Goal: Task Accomplishment & Management: Manage account settings

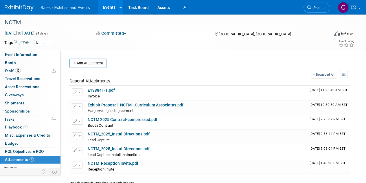
click at [113, 7] on link "Events" at bounding box center [108, 7] width 21 height 14
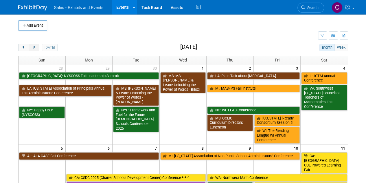
click at [33, 49] on button "next" at bounding box center [34, 48] width 11 height 8
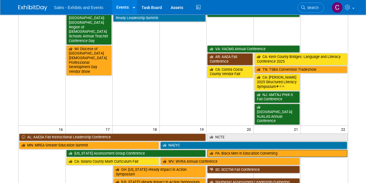
scroll to position [392, 0]
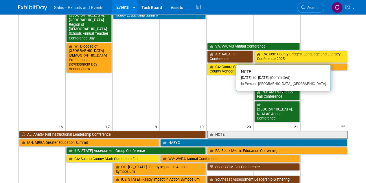
click at [228, 131] on link "NCTE" at bounding box center [277, 135] width 140 height 8
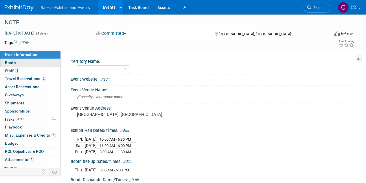
click at [6, 64] on span "Booth" at bounding box center [14, 62] width 18 height 5
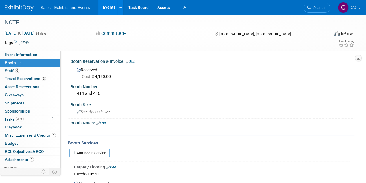
click at [105, 4] on link "Events" at bounding box center [108, 7] width 21 height 14
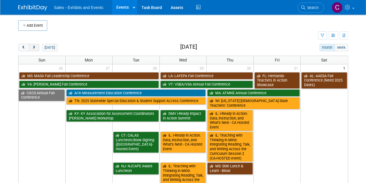
click at [32, 48] on span "next" at bounding box center [34, 48] width 4 height 4
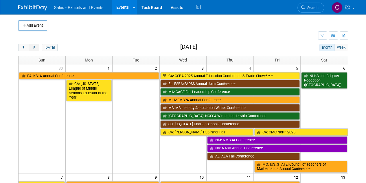
click at [32, 48] on span "next" at bounding box center [34, 48] width 4 height 4
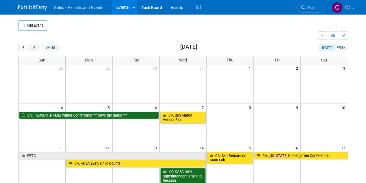
click at [32, 48] on span "next" at bounding box center [34, 48] width 4 height 4
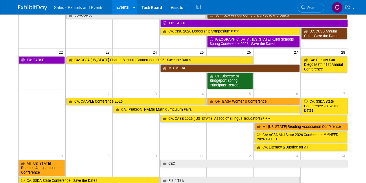
scroll to position [144, 0]
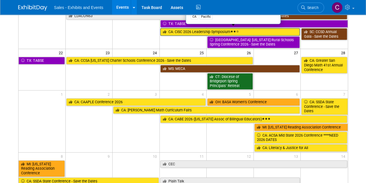
click at [179, 31] on link "CA: CISC 2026 Leadership Symposium" at bounding box center [230, 32] width 140 height 8
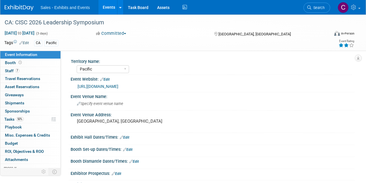
select select "Pacific"
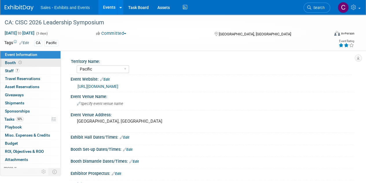
drag, startPoint x: 17, startPoint y: 62, endPoint x: 26, endPoint y: 61, distance: 8.7
click at [17, 62] on span at bounding box center [20, 62] width 6 height 4
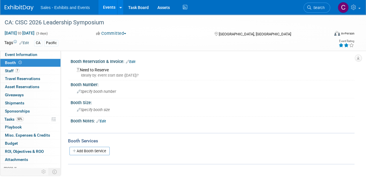
drag, startPoint x: 134, startPoint y: 62, endPoint x: 132, endPoint y: 64, distance: 3.1
click at [134, 61] on link "Edit" at bounding box center [131, 62] width 10 height 4
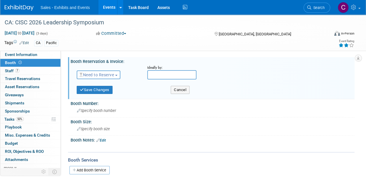
click at [98, 75] on span "Need to Reserve" at bounding box center [97, 74] width 34 height 5
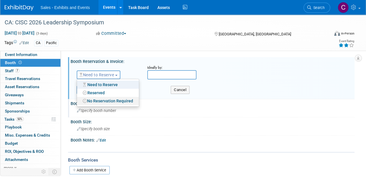
drag, startPoint x: 106, startPoint y: 100, endPoint x: 103, endPoint y: 100, distance: 3.2
click at [106, 100] on link "No Reservation Required" at bounding box center [108, 101] width 62 height 8
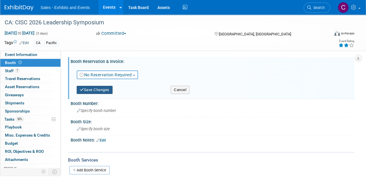
click at [97, 89] on button "Save Changes" at bounding box center [95, 90] width 36 height 8
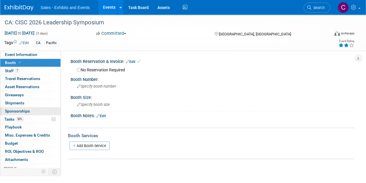
click at [13, 109] on span "Sponsorships 0" at bounding box center [17, 111] width 25 height 5
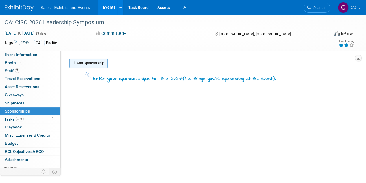
click at [93, 63] on link "Add Sponsorship" at bounding box center [89, 63] width 38 height 9
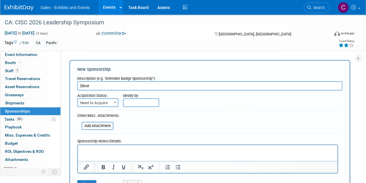
type input "Silver"
click at [96, 100] on span "Need to Acquire" at bounding box center [98, 103] width 40 height 8
select select "2"
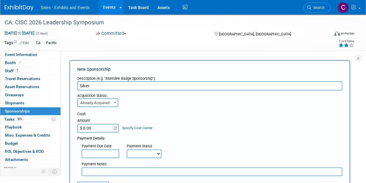
click at [100, 129] on input "$ 0.00" at bounding box center [95, 128] width 36 height 9
type input "$ 6,000.00"
click at [136, 151] on select "Not Paid Yet Partially Paid Paid in Full" at bounding box center [144, 153] width 35 height 9
select select "3"
click at [127, 149] on select "Not Paid Yet Partially Paid Paid in Full" at bounding box center [144, 153] width 35 height 9
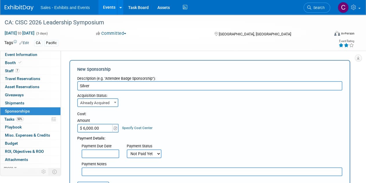
click at [120, 172] on input "text" at bounding box center [212, 171] width 261 height 9
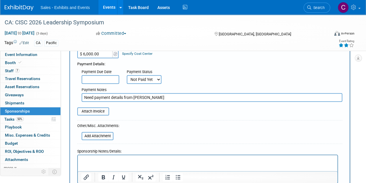
scroll to position [123, 0]
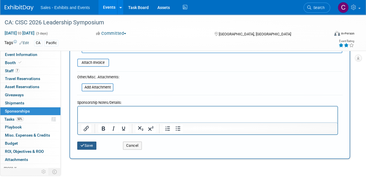
type input "Need payment details from Corey"
click at [86, 143] on button "Save" at bounding box center [86, 145] width 19 height 8
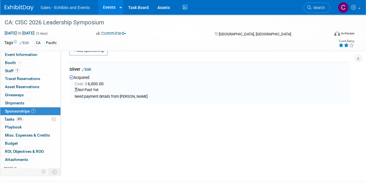
scroll to position [12, 0]
click at [14, 119] on span "Tasks 50%" at bounding box center [13, 119] width 19 height 5
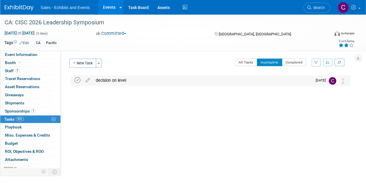
click at [80, 80] on icon at bounding box center [77, 80] width 6 height 6
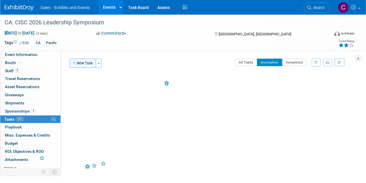
click at [86, 63] on button "New Task" at bounding box center [83, 63] width 27 height 9
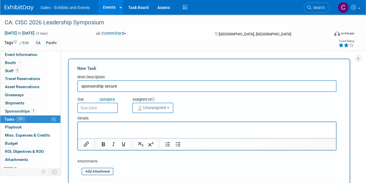
click at [79, 87] on input "sponsorship secure" at bounding box center [206, 86] width 259 height 12
click at [156, 86] on input "details on how to secure sponsorship secure" at bounding box center [206, 86] width 259 height 12
type input "details on how to secure sponsorship recd from COREY GREENLAW - commitment sent…"
click at [110, 108] on input "text" at bounding box center [97, 108] width 41 height 10
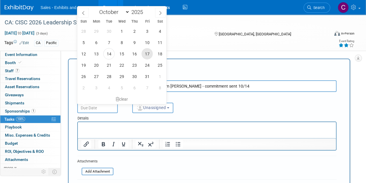
click at [149, 55] on span "17" at bounding box center [147, 53] width 11 height 11
type input "Oct 17, 2025"
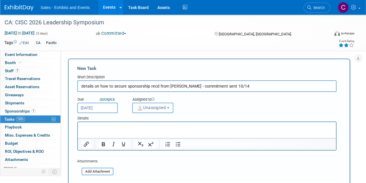
click at [155, 106] on span "Unassigned" at bounding box center [151, 107] width 30 height 5
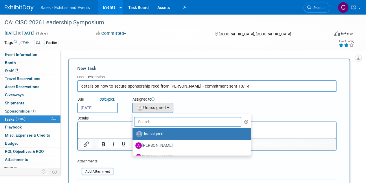
click at [163, 124] on input "text" at bounding box center [187, 122] width 107 height 10
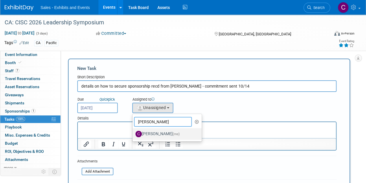
type input "[PERSON_NAME]"
click at [159, 129] on label "[PERSON_NAME] (me)" at bounding box center [166, 133] width 61 height 9
click at [134, 131] on input "[PERSON_NAME] (me)" at bounding box center [132, 133] width 4 height 4
select select "a9e3834d-668b-4315-a5d4-069993be606a"
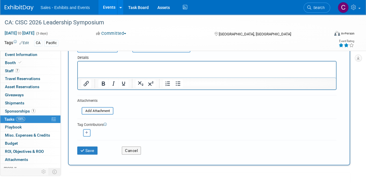
scroll to position [79, 0]
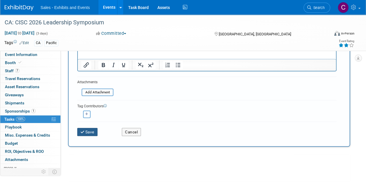
click at [86, 133] on button "Save" at bounding box center [87, 132] width 20 height 8
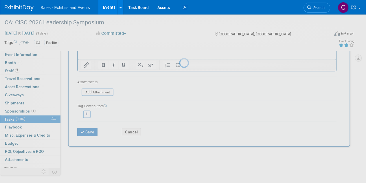
scroll to position [0, 0]
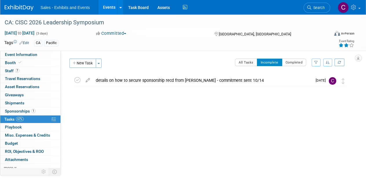
click at [111, 7] on link "Events" at bounding box center [108, 7] width 21 height 14
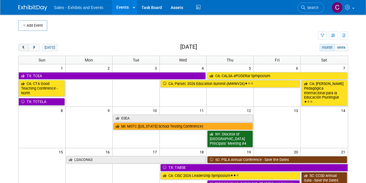
click at [23, 49] on button "prev" at bounding box center [23, 48] width 11 height 8
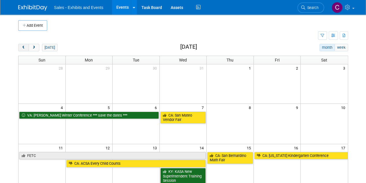
click at [23, 49] on button "prev" at bounding box center [23, 48] width 11 height 8
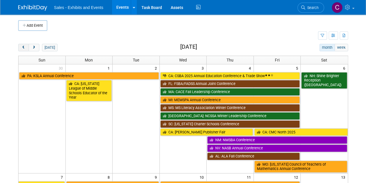
click at [23, 49] on button "prev" at bounding box center [23, 48] width 11 height 8
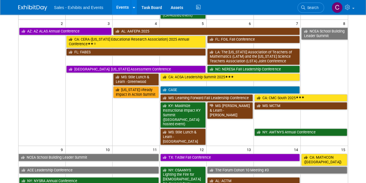
scroll to position [202, 0]
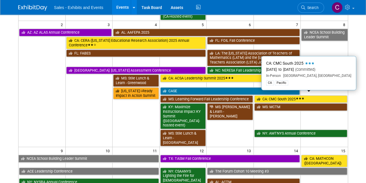
drag, startPoint x: 269, startPoint y: 96, endPoint x: 251, endPoint y: 96, distance: 17.4
click at [269, 96] on link "CA: CMC South 2025" at bounding box center [301, 99] width 93 height 8
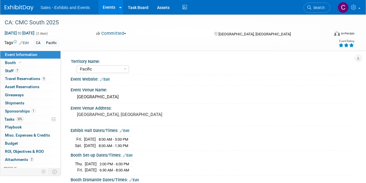
select select "Pacific"
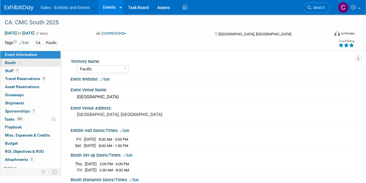
click at [5, 61] on span "Booth" at bounding box center [14, 62] width 18 height 5
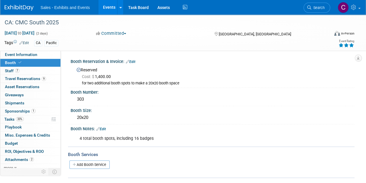
click at [107, 9] on link "Events" at bounding box center [108, 7] width 21 height 14
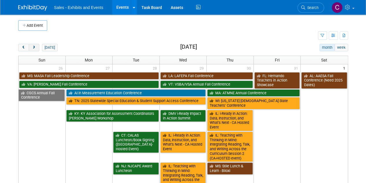
click at [36, 46] on span "next" at bounding box center [34, 48] width 4 height 4
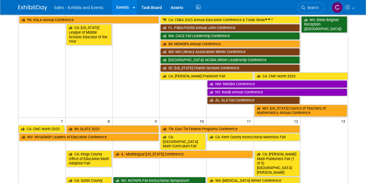
scroll to position [70, 0]
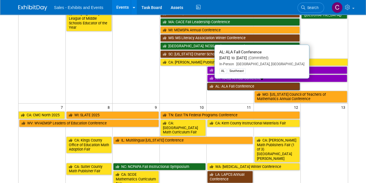
click at [226, 83] on link "AL: ALA Fall Conference" at bounding box center [253, 87] width 93 height 8
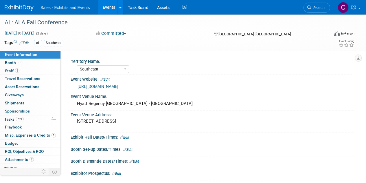
select select "Southeast"
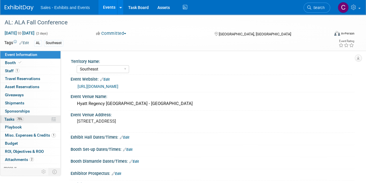
click at [3, 118] on link "75% Tasks 75%" at bounding box center [30, 119] width 60 height 8
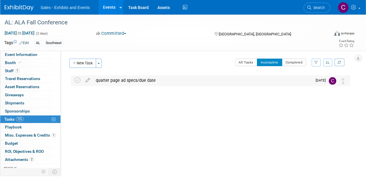
click at [117, 80] on div "quarter page ad specs/due date" at bounding box center [203, 80] width 220 height 10
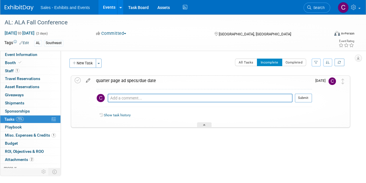
click at [89, 79] on icon at bounding box center [88, 79] width 10 height 7
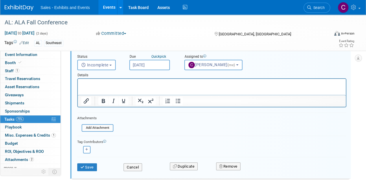
scroll to position [78, 0]
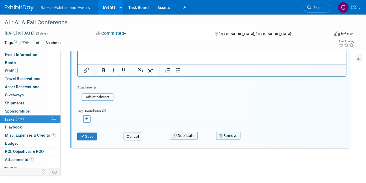
click at [225, 137] on button "Remove" at bounding box center [228, 135] width 25 height 8
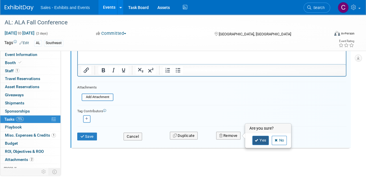
click at [260, 141] on link "Yes" at bounding box center [261, 140] width 17 height 9
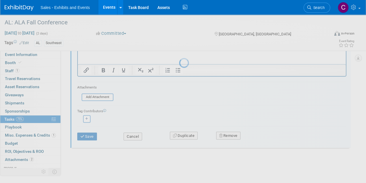
scroll to position [0, 0]
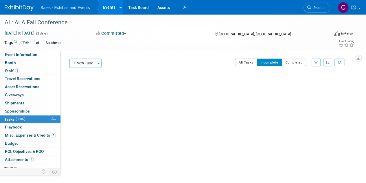
click at [252, 63] on button "All Tasks" at bounding box center [246, 63] width 22 height 8
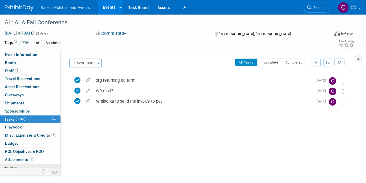
click at [17, 164] on link "more" at bounding box center [30, 168] width 60 height 8
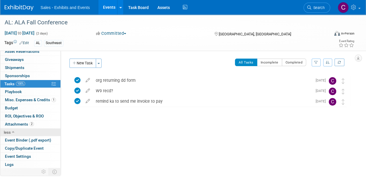
scroll to position [42, 0]
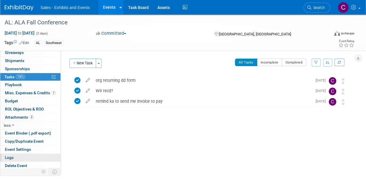
click at [17, 156] on link "Logs" at bounding box center [30, 157] width 60 height 8
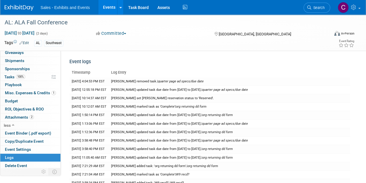
scroll to position [0, 0]
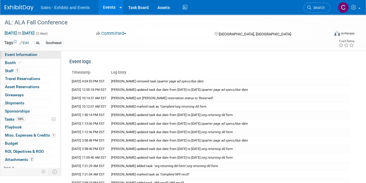
click at [38, 55] on link "Event Information" at bounding box center [30, 55] width 60 height 8
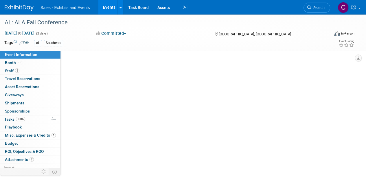
select select "Southeast"
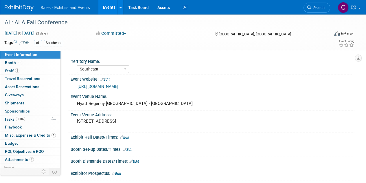
click at [113, 8] on link "Events" at bounding box center [108, 7] width 21 height 14
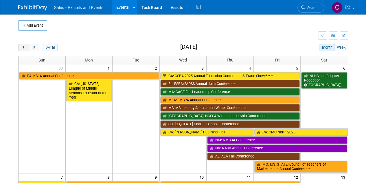
click at [22, 47] on span "prev" at bounding box center [23, 48] width 4 height 4
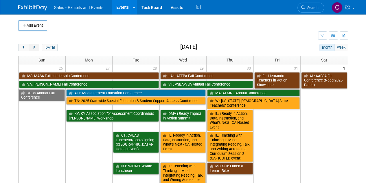
click at [31, 45] on button "next" at bounding box center [34, 48] width 11 height 8
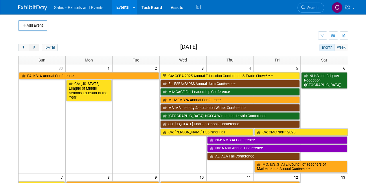
click at [31, 45] on button "next" at bounding box center [34, 48] width 11 height 8
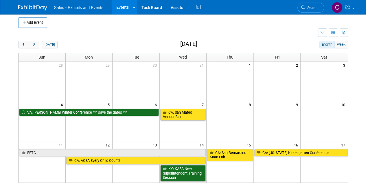
scroll to position [1, 0]
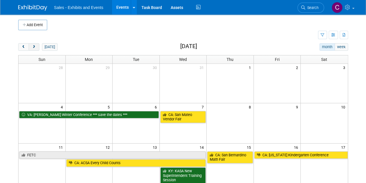
click at [32, 46] on span "next" at bounding box center [34, 47] width 4 height 4
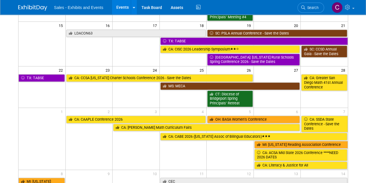
scroll to position [77, 0]
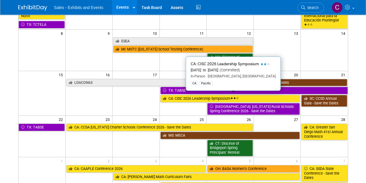
drag, startPoint x: 178, startPoint y: 97, endPoint x: 155, endPoint y: 95, distance: 23.2
click at [178, 97] on link "CA: CISC 2026 Leadership Symposium" at bounding box center [230, 99] width 140 height 8
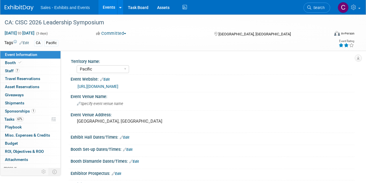
select select "Pacific"
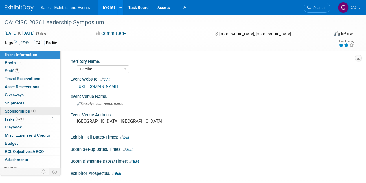
click at [15, 109] on span "Sponsorships 1" at bounding box center [20, 111] width 31 height 5
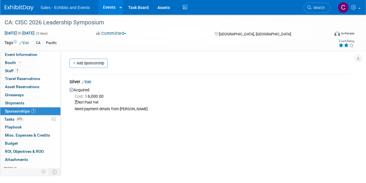
click at [91, 82] on link "Edit" at bounding box center [87, 82] width 10 height 4
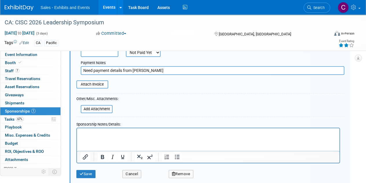
scroll to position [112, 0]
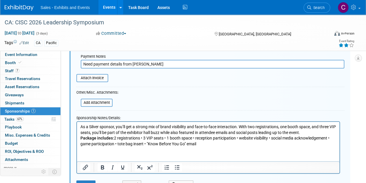
click at [114, 137] on p "Package includes: 2 registrations • 3 VIP seats • 1 booth space • reception par…" at bounding box center [209, 140] width 256 height 11
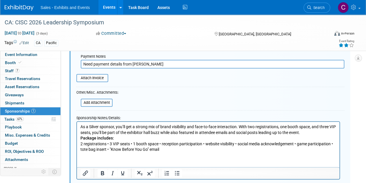
click at [108, 142] on p "2 registrations • 3 VIP seats • 1 booth space • reception participation • websi…" at bounding box center [209, 146] width 256 height 11
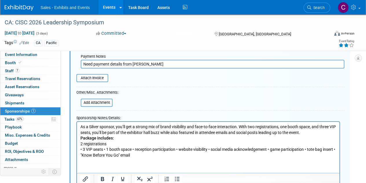
click at [104, 149] on p "• 3 VIP seats • 1 booth space • reception participation • website visibility • …" at bounding box center [209, 151] width 256 height 11
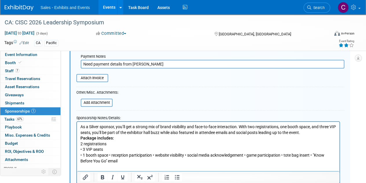
click at [111, 154] on p "• 1 booth space • reception participation • website visibility • social media a…" at bounding box center [209, 157] width 256 height 11
click at [110, 154] on p "• 1 booth space • reception participation • website visibility • social media a…" at bounding box center [209, 157] width 256 height 11
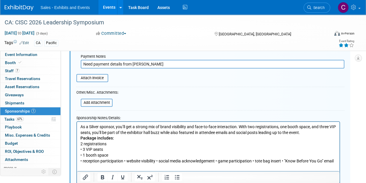
click at [124, 159] on p "• reception participation • website visibility • social media acknowledgement •…" at bounding box center [209, 161] width 256 height 6
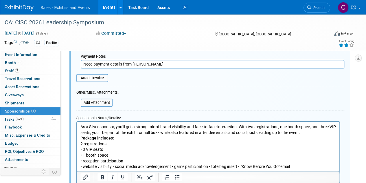
click at [113, 166] on p "• website visibility • social media acknowledgement • game participation • tote…" at bounding box center [209, 166] width 256 height 6
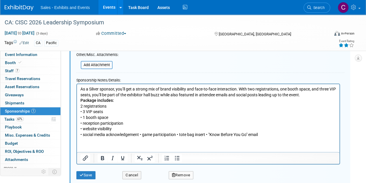
scroll to position [159, 0]
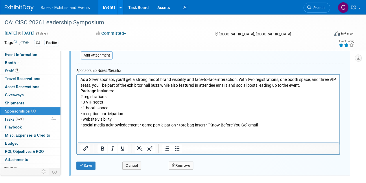
click at [141, 125] on p "• social media acknowledgement • game participation • tote bag insert • "Know B…" at bounding box center [209, 125] width 256 height 6
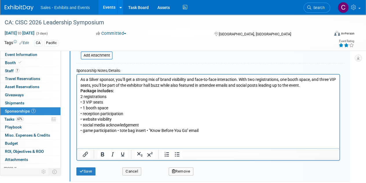
click at [117, 130] on p "• game participation • tote bag insert • "Know Before You Go" email" at bounding box center [209, 130] width 256 height 6
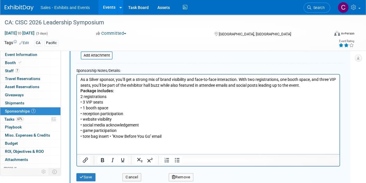
click at [111, 135] on p "• tote bag insert • "Know Before You Go" email" at bounding box center [209, 136] width 256 height 6
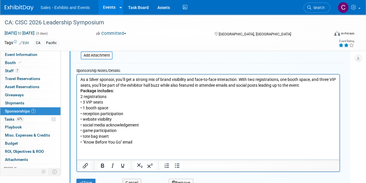
click at [80, 92] on html "As a Silver sponsor, you’ll get a strong mix of brand visibility and face-to-fa…" at bounding box center [208, 109] width 263 height 70
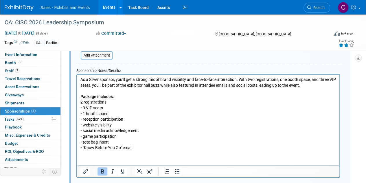
scroll to position [42, 0]
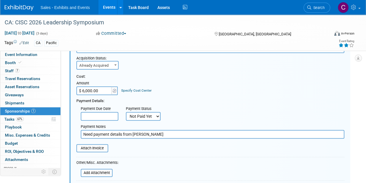
click at [139, 117] on select "Not Paid Yet Partially Paid Paid in Full" at bounding box center [143, 116] width 35 height 9
select select "1"
click at [126, 112] on select "Not Paid Yet Partially Paid Paid in Full" at bounding box center [143, 116] width 35 height 9
drag, startPoint x: 157, startPoint y: 134, endPoint x: 0, endPoint y: 24, distance: 191.5
click at [0, 113] on div "Event Information Event Info Booth Booth 7 Staff 7 Staff 0 Travel Reservations …" at bounding box center [183, 144] width 366 height 343
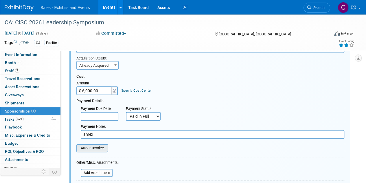
type input "amex"
click at [95, 148] on input "file" at bounding box center [73, 148] width 69 height 7
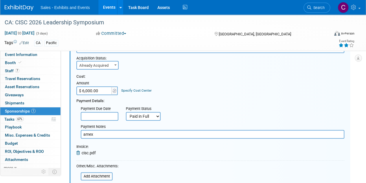
click at [100, 88] on input "$ 6,000.00" at bounding box center [94, 90] width 36 height 9
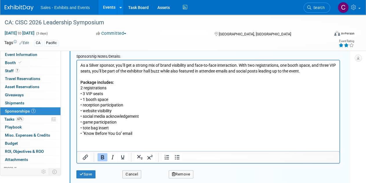
scroll to position [178, 0]
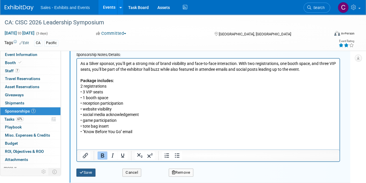
type input "$ 6,180.00"
click at [89, 171] on button "Save" at bounding box center [85, 172] width 19 height 8
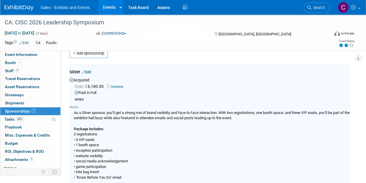
scroll to position [8, 0]
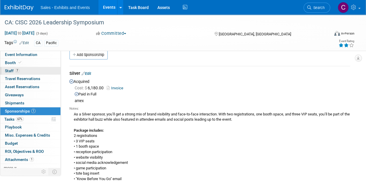
click at [10, 69] on span "Staff 7" at bounding box center [12, 70] width 14 height 5
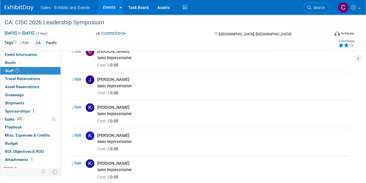
scroll to position [0, 0]
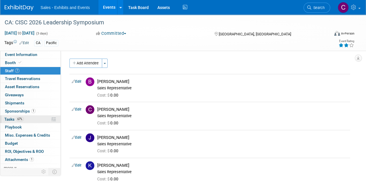
click at [9, 118] on span "Tasks 67%" at bounding box center [13, 119] width 19 height 5
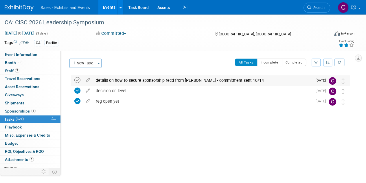
click at [77, 80] on icon at bounding box center [77, 80] width 6 height 6
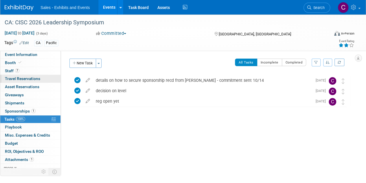
click at [19, 80] on span "Travel Reservations 0" at bounding box center [22, 78] width 35 height 5
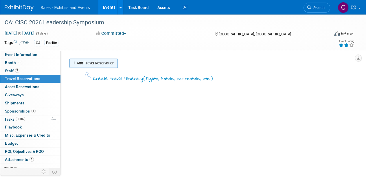
click at [94, 63] on link "Add Travel Reservation" at bounding box center [94, 63] width 48 height 9
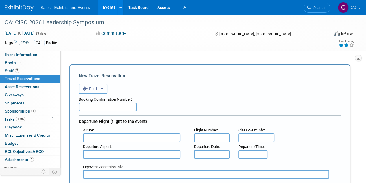
click at [99, 91] on span "Flight" at bounding box center [91, 88] width 17 height 5
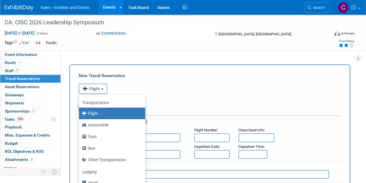
scroll to position [24, 0]
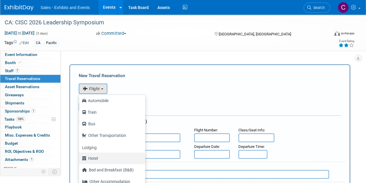
click at [105, 159] on label "Hotel" at bounding box center [111, 157] width 58 height 9
click at [80, 159] on input "Hotel" at bounding box center [78, 158] width 4 height 4
select select "6"
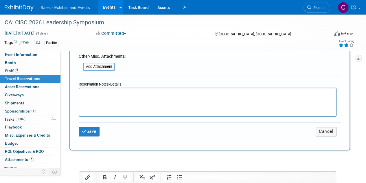
scroll to position [280, 0]
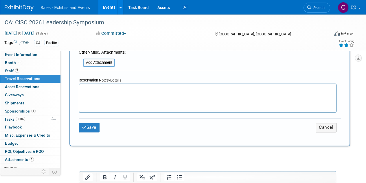
click at [144, 92] on p "Rich Text Area. Press ALT-0 for help." at bounding box center [208, 89] width 250 height 6
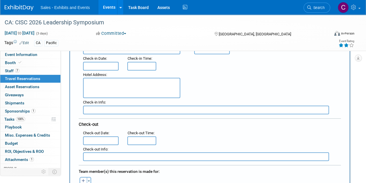
scroll to position [42, 0]
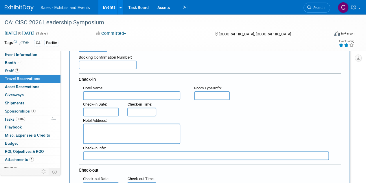
click at [98, 108] on input "text" at bounding box center [101, 111] width 36 height 9
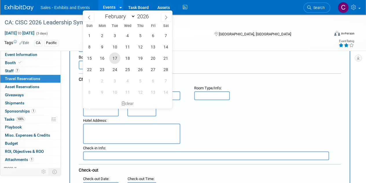
click at [116, 60] on span "17" at bounding box center [114, 57] width 11 height 11
type input "Feb 17, 2026"
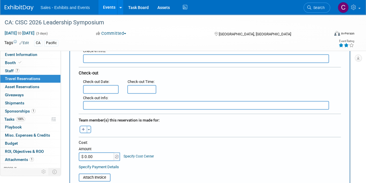
scroll to position [145, 0]
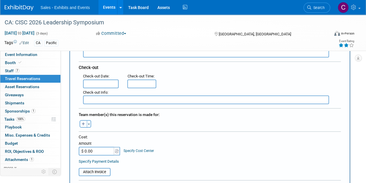
click at [100, 81] on input "text" at bounding box center [101, 83] width 36 height 9
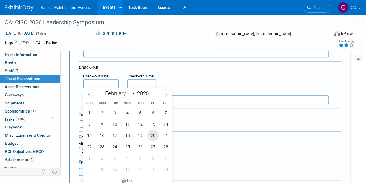
click at [150, 135] on span "20" at bounding box center [152, 134] width 11 height 11
type input "Feb 20, 2026"
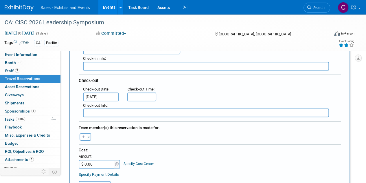
scroll to position [65, 0]
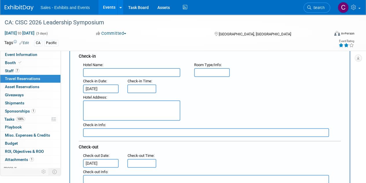
click at [128, 112] on textarea at bounding box center [131, 110] width 97 height 20
paste textarea "350 Calle Principal Monterey , CA 93940"
type textarea "350 Calle Principal Monterey , CA 93940"
click at [118, 70] on input "text" at bounding box center [131, 72] width 97 height 9
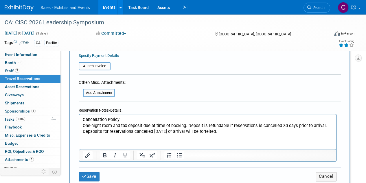
scroll to position [270, 0]
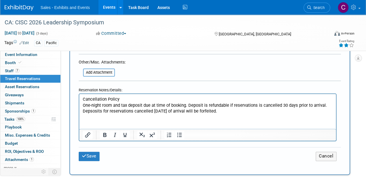
drag, startPoint x: 368, startPoint y: 49, endPoint x: 155, endPoint y: 12, distance: 216.0
type input "Monterey Marriott"
click at [82, 97] on html "Cancellation Policy One-night room and tax deposit due at time of booking. Depo…" at bounding box center [207, 104] width 257 height 20
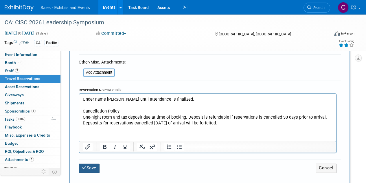
click at [92, 167] on button "Save" at bounding box center [89, 167] width 21 height 9
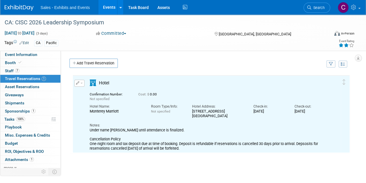
scroll to position [0, 0]
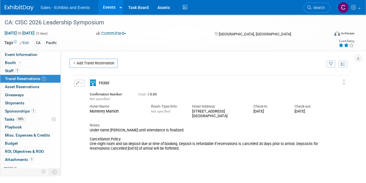
click at [83, 85] on button "button" at bounding box center [79, 83] width 10 height 7
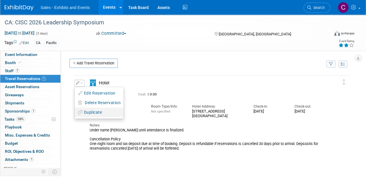
click at [89, 113] on button "Duplicate" at bounding box center [99, 112] width 49 height 8
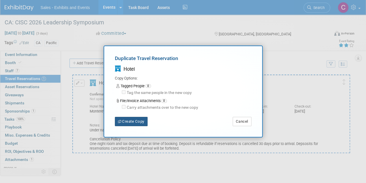
click at [138, 124] on button "Create Copy" at bounding box center [131, 121] width 33 height 9
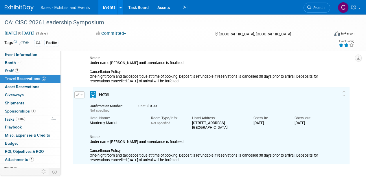
click at [82, 95] on span "button" at bounding box center [82, 94] width 2 height 1
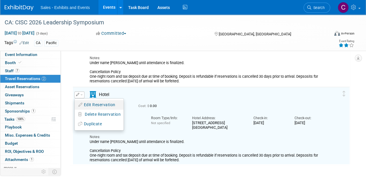
click at [87, 105] on button "Edit Reservation" at bounding box center [99, 104] width 49 height 8
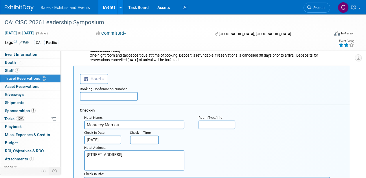
paste input "3CQPHV3X"
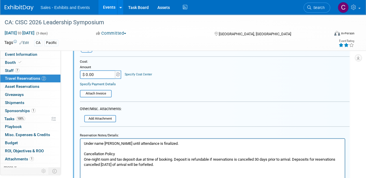
scroll to position [295, 0]
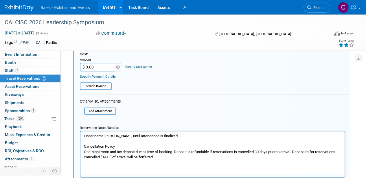
type input "3CQPHV3X"
click at [109, 138] on p "Under name Juli Toles until attendance is finalized. Cancellation Policy One-ni…" at bounding box center [213, 147] width 258 height 26
drag, startPoint x: 109, startPoint y: 138, endPoint x: 116, endPoint y: 137, distance: 7.3
click at [116, 137] on p "Under name Juli Toles until attendance is finalized. Cancellation Policy One-ni…" at bounding box center [213, 147] width 258 height 26
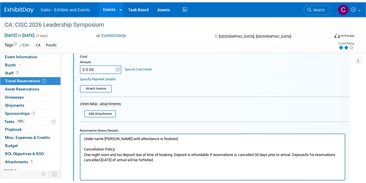
scroll to position [337, 0]
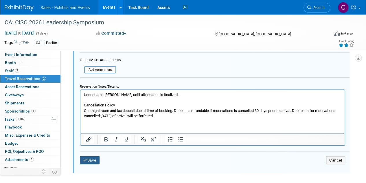
click at [89, 160] on button "Save" at bounding box center [90, 160] width 20 height 8
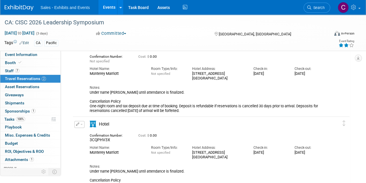
scroll to position [14, 0]
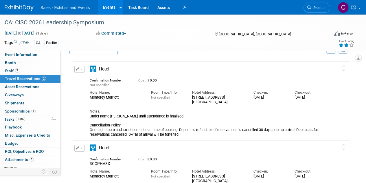
click at [83, 70] on button "button" at bounding box center [79, 69] width 10 height 7
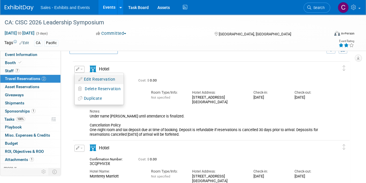
click at [86, 76] on button "Edit Reservation" at bounding box center [99, 79] width 49 height 8
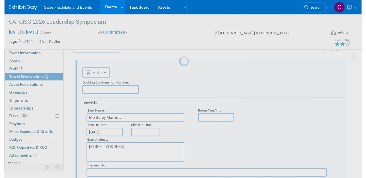
scroll to position [0, 0]
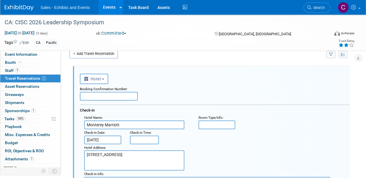
paste input "PJQKGN2I"
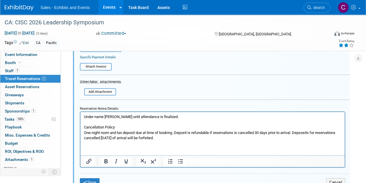
scroll to position [236, 0]
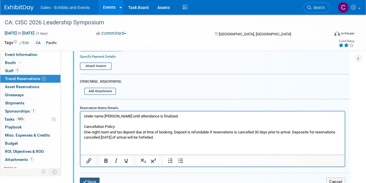
type input "PJQKGN2I"
click at [93, 182] on button "Save" at bounding box center [90, 181] width 20 height 8
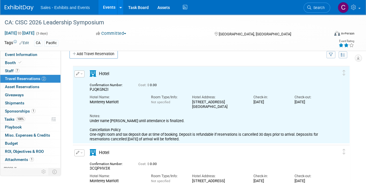
scroll to position [0, 0]
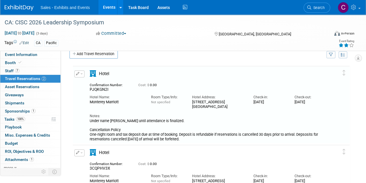
click at [81, 73] on button "button" at bounding box center [79, 73] width 10 height 7
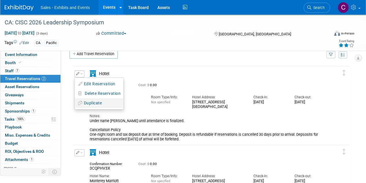
click at [87, 103] on button "Duplicate" at bounding box center [99, 103] width 49 height 8
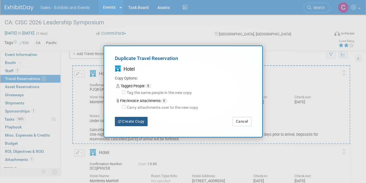
click at [124, 123] on button "Create Copy" at bounding box center [131, 121] width 33 height 9
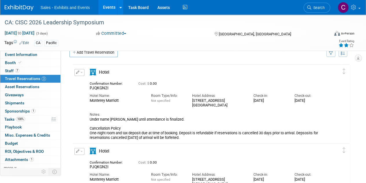
click at [82, 73] on button "button" at bounding box center [79, 72] width 10 height 7
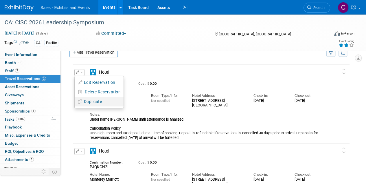
click at [93, 102] on button "Duplicate" at bounding box center [99, 101] width 49 height 8
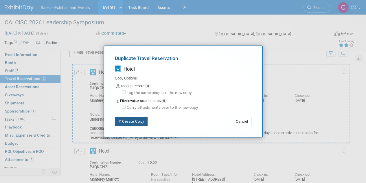
click at [132, 122] on button "Create Copy" at bounding box center [131, 121] width 33 height 9
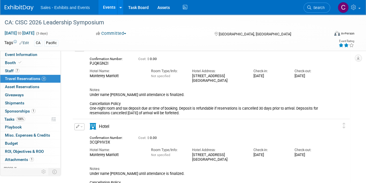
scroll to position [143, 0]
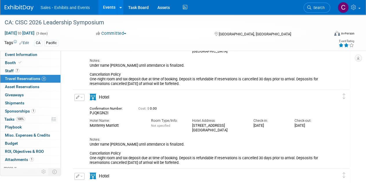
click at [83, 98] on button "button" at bounding box center [79, 97] width 10 height 7
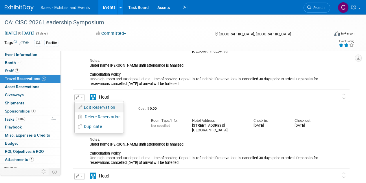
click at [86, 108] on button "Edit Reservation" at bounding box center [99, 107] width 49 height 8
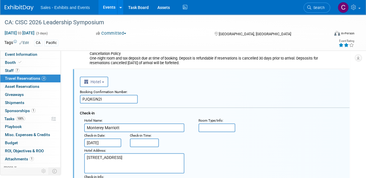
scroll to position [0, 0]
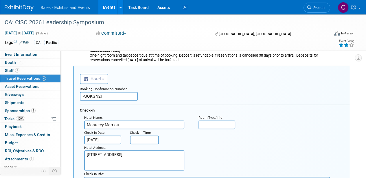
click at [94, 96] on input "PJQKGN2I" at bounding box center [109, 96] width 58 height 9
paste input "9FQLH5I8"
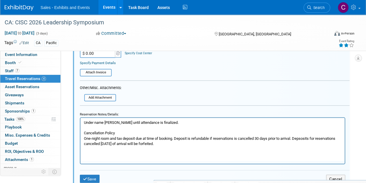
scroll to position [389, 0]
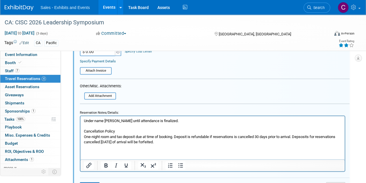
type input "9FQLH5I8"
click at [109, 120] on p "Under name Juli Toles until attendance is finalized. Cancellation Policy One-ni…" at bounding box center [213, 131] width 258 height 26
drag, startPoint x: 109, startPoint y: 120, endPoint x: 115, endPoint y: 120, distance: 6.7
click at [115, 120] on p "Under name Juli Toles until attendance is finalized. Cancellation Policy One-ni…" at bounding box center [213, 131] width 258 height 26
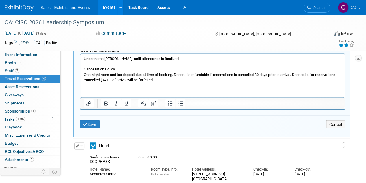
scroll to position [466, 0]
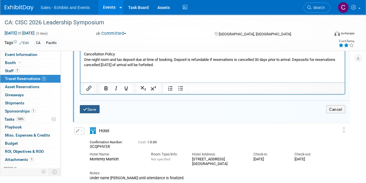
click at [92, 108] on button "Save" at bounding box center [90, 109] width 20 height 8
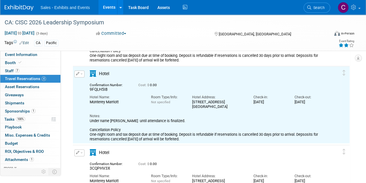
scroll to position [0, 0]
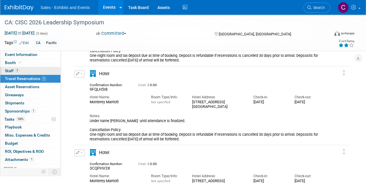
click at [13, 68] on link "7 Staff 7" at bounding box center [30, 71] width 60 height 8
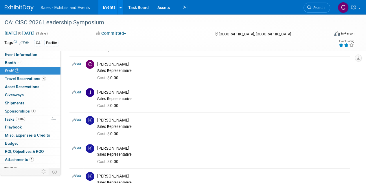
scroll to position [28, 0]
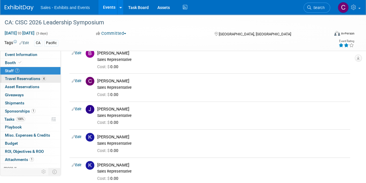
click at [10, 77] on span "Travel Reservations 4" at bounding box center [25, 78] width 41 height 5
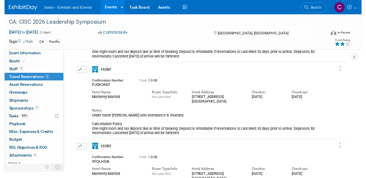
scroll to position [88, 0]
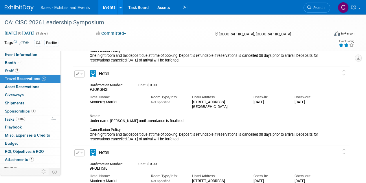
click at [82, 76] on button "button" at bounding box center [79, 73] width 10 height 7
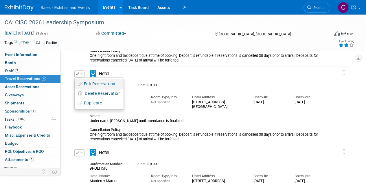
click at [93, 83] on button "Edit Reservation" at bounding box center [99, 84] width 49 height 8
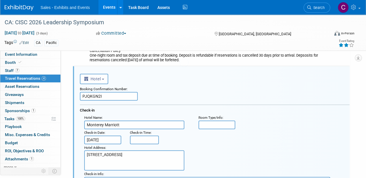
scroll to position [0, 0]
click at [94, 97] on input "PJQKGN2I" at bounding box center [109, 96] width 58 height 9
paste input "64PEBGFP"
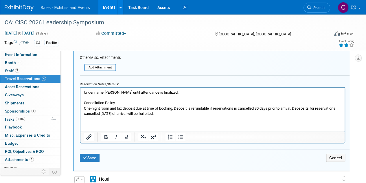
scroll to position [342, 0]
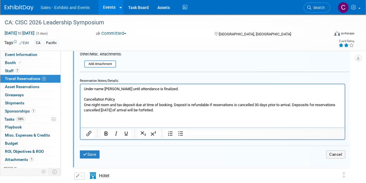
type input "64PEBGFP"
click at [107, 88] on p "Under name Juli Toles until attendance is finalized. Cancellation Policy One-ni…" at bounding box center [213, 99] width 258 height 26
drag, startPoint x: 107, startPoint y: 88, endPoint x: 116, endPoint y: 89, distance: 9.3
click at [116, 89] on p "Under name Juli Toles until attendance is finalized. Cancellation Policy One-ni…" at bounding box center [213, 99] width 258 height 26
drag, startPoint x: 91, startPoint y: 154, endPoint x: 68, endPoint y: 105, distance: 54.5
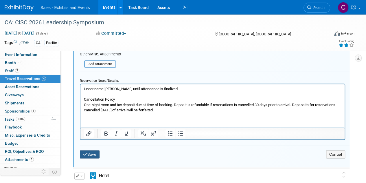
click at [92, 154] on button "Save" at bounding box center [90, 154] width 20 height 8
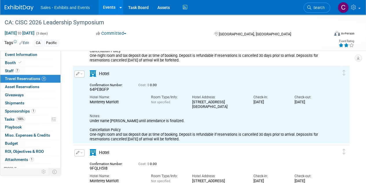
scroll to position [0, 0]
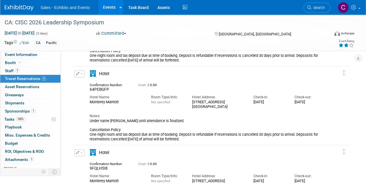
drag, startPoint x: 89, startPoint y: 129, endPoint x: 213, endPoint y: 140, distance: 124.8
click at [213, 140] on div "Hotel" at bounding box center [208, 105] width 246 height 71
copy div "Cancellation Policy One-night room and tax deposit due at time of booking. Depo…"
click at [9, 121] on link "100% Tasks 100%" at bounding box center [30, 119] width 60 height 8
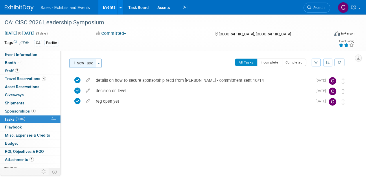
click at [84, 64] on button "New Task" at bounding box center [83, 63] width 27 height 9
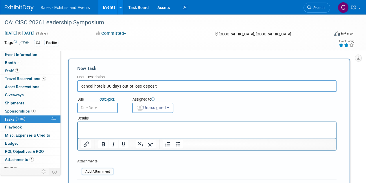
type input "cancel hotels 30 days out or lose deposit"
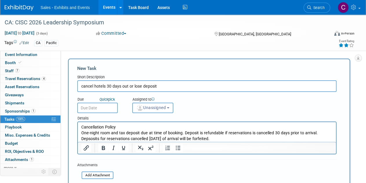
click at [104, 106] on input "text" at bounding box center [97, 108] width 41 height 10
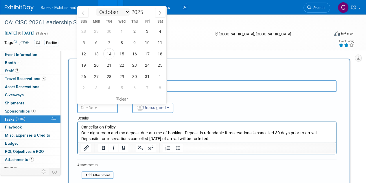
click at [123, 10] on select "January February March April May June July August September October November De…" at bounding box center [112, 11] width 33 height 7
select select "0"
click at [96, 8] on select "January February March April May June July August September October November De…" at bounding box center [112, 11] width 33 height 7
click at [145, 11] on span at bounding box center [145, 10] width 4 height 3
type input "2026"
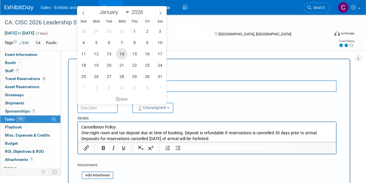
click at [123, 52] on span "14" at bounding box center [121, 53] width 11 height 11
type input "Jan 14, 2026"
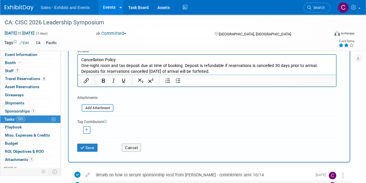
scroll to position [100, 0]
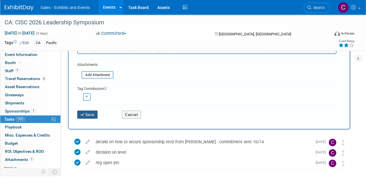
click at [87, 110] on button "Save" at bounding box center [87, 114] width 20 height 8
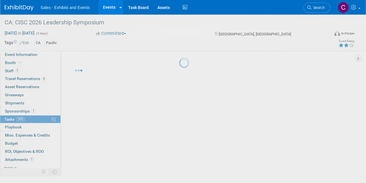
scroll to position [0, 0]
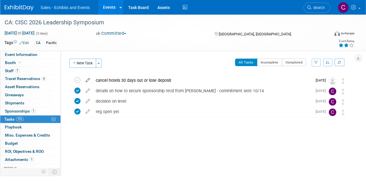
click at [90, 79] on icon at bounding box center [88, 78] width 10 height 7
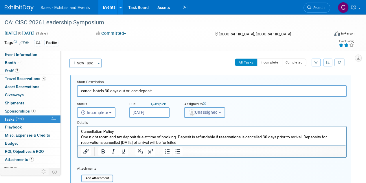
click at [203, 111] on span "Unassigned" at bounding box center [203, 112] width 30 height 5
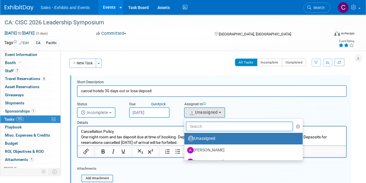
click at [209, 124] on input "text" at bounding box center [239, 126] width 107 height 10
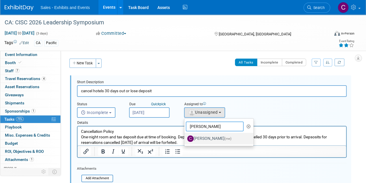
type input "christine"
click at [208, 137] on label "Christine Lurz (me)" at bounding box center [217, 138] width 61 height 9
click at [185, 137] on input "Christine Lurz (me)" at bounding box center [184, 138] width 4 height 4
select select "a9e3834d-668b-4315-a5d4-069993be606a"
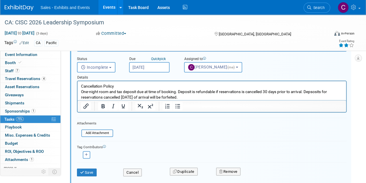
scroll to position [82, 0]
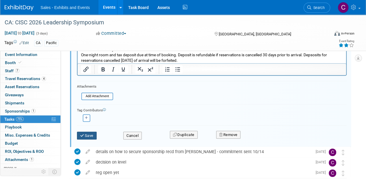
click at [91, 131] on button "Save" at bounding box center [87, 135] width 20 height 8
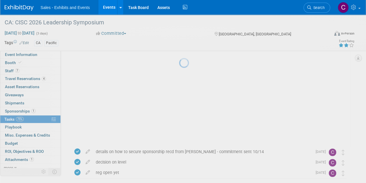
scroll to position [0, 0]
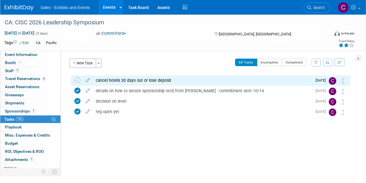
click at [111, 6] on link "Events" at bounding box center [108, 7] width 21 height 14
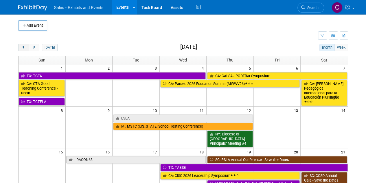
click at [23, 47] on span "prev" at bounding box center [23, 48] width 4 height 4
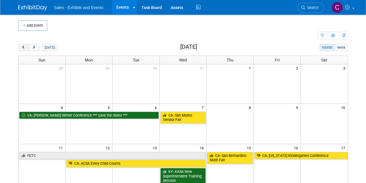
click at [23, 47] on span "prev" at bounding box center [23, 48] width 4 height 4
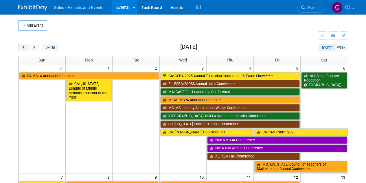
click at [23, 47] on span "prev" at bounding box center [23, 48] width 4 height 4
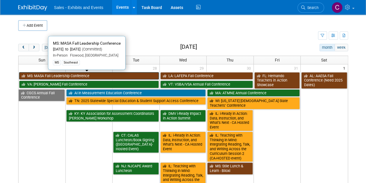
click at [66, 73] on link "MS: MASA Fall Leadership Conference" at bounding box center [89, 76] width 140 height 8
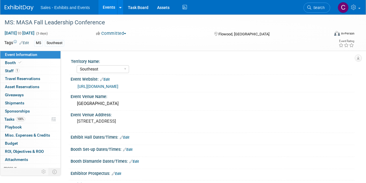
select select "Southeast"
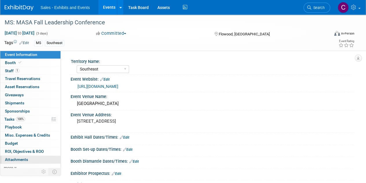
click at [12, 160] on span "Attachments 0" at bounding box center [16, 159] width 23 height 5
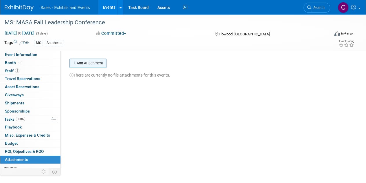
click at [83, 64] on button "Add Attachment" at bounding box center [88, 63] width 37 height 9
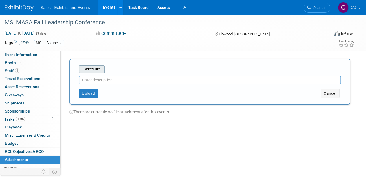
click at [97, 68] on input "file" at bounding box center [69, 69] width 69 height 7
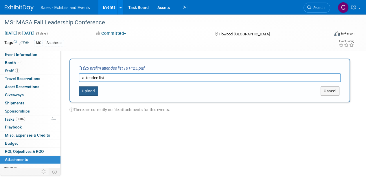
click at [93, 90] on button "Upload" at bounding box center [88, 90] width 19 height 9
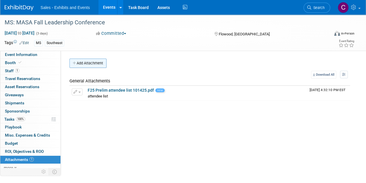
click at [77, 63] on button "Add Attachment" at bounding box center [88, 63] width 37 height 9
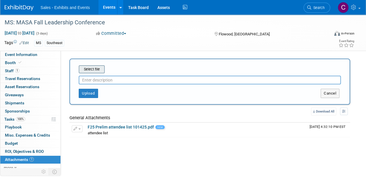
click at [94, 69] on input "file" at bounding box center [69, 69] width 69 height 7
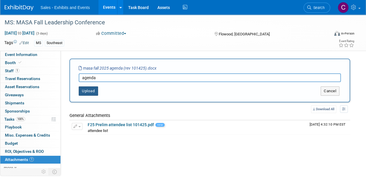
type input "agenda"
click at [94, 93] on button "Upload" at bounding box center [88, 90] width 19 height 9
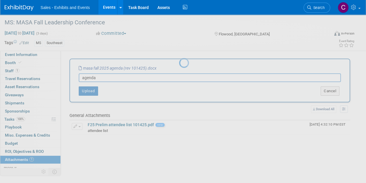
click at [179, 54] on div at bounding box center [183, 91] width 8 height 183
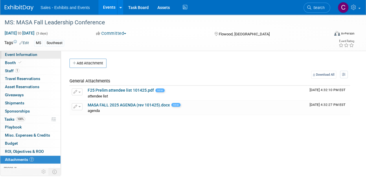
click at [27, 54] on span "Event Information" at bounding box center [21, 54] width 32 height 5
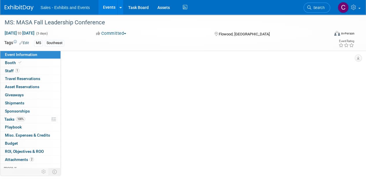
select select "Southeast"
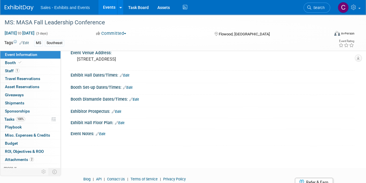
scroll to position [79, 0]
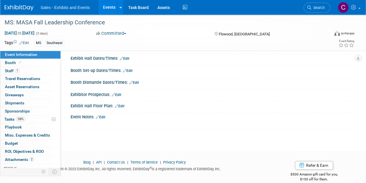
click at [129, 70] on link "Edit" at bounding box center [128, 71] width 10 height 4
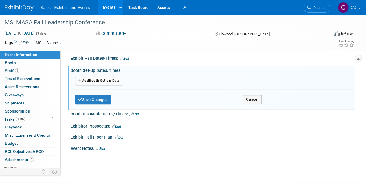
click at [110, 74] on div "Add Another Booth Set-up Date" at bounding box center [212, 81] width 275 height 15
click at [111, 79] on button "Add Another Booth Set-up Date" at bounding box center [99, 80] width 48 height 9
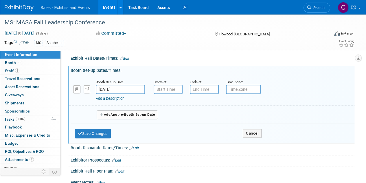
click at [123, 88] on input "Oct 26, 2025" at bounding box center [120, 89] width 49 height 9
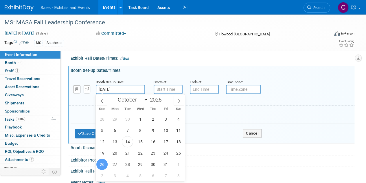
click at [123, 88] on input "Oct 26, 2025" at bounding box center [120, 89] width 49 height 9
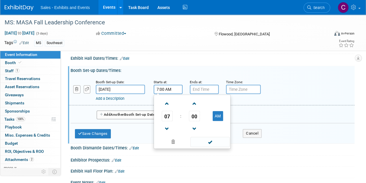
click at [179, 91] on input "7:00 AM" at bounding box center [168, 89] width 29 height 9
click at [171, 127] on span at bounding box center [167, 129] width 10 height 10
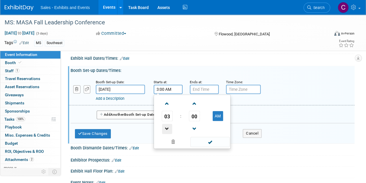
click at [171, 127] on span at bounding box center [167, 129] width 10 height 10
click at [224, 112] on td "AM" at bounding box center [217, 116] width 23 height 10
click at [220, 114] on button "AM" at bounding box center [218, 116] width 10 height 10
type input "2:00 PM"
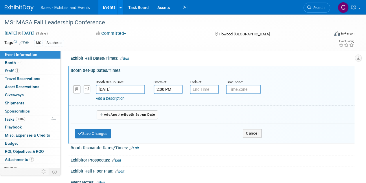
click at [210, 148] on div "Booth Dismantle Dates/Times: Edit" at bounding box center [213, 147] width 284 height 8
click at [103, 134] on button "Save Changes" at bounding box center [93, 133] width 36 height 9
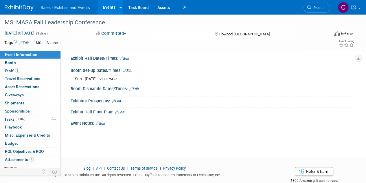
click at [102, 7] on link "Events" at bounding box center [108, 7] width 21 height 14
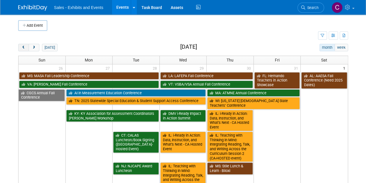
click at [22, 47] on span "prev" at bounding box center [23, 48] width 4 height 4
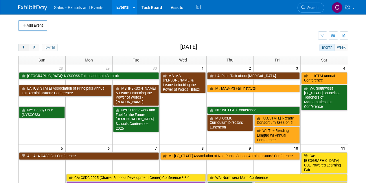
click at [22, 47] on span "prev" at bounding box center [23, 48] width 4 height 4
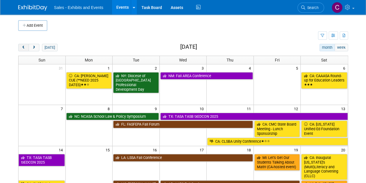
click at [22, 47] on span "prev" at bounding box center [23, 48] width 4 height 4
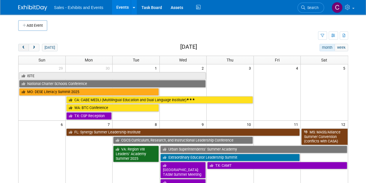
click at [22, 47] on span "prev" at bounding box center [23, 48] width 4 height 4
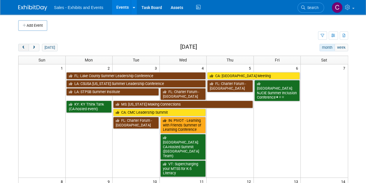
click at [22, 47] on span "prev" at bounding box center [23, 48] width 4 height 4
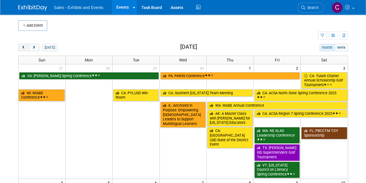
click at [22, 47] on span "prev" at bounding box center [23, 48] width 4 height 4
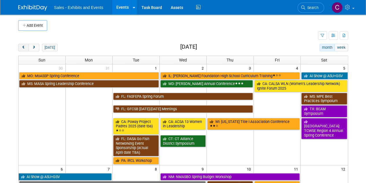
click at [22, 47] on span "prev" at bounding box center [23, 48] width 4 height 4
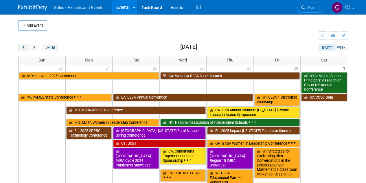
click at [22, 47] on span "prev" at bounding box center [23, 48] width 4 height 4
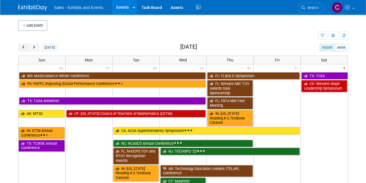
click at [22, 47] on span "prev" at bounding box center [23, 48] width 4 height 4
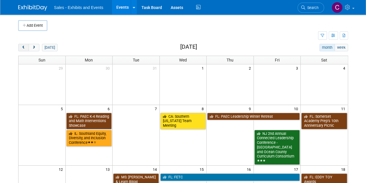
click at [22, 47] on span "prev" at bounding box center [23, 48] width 4 height 4
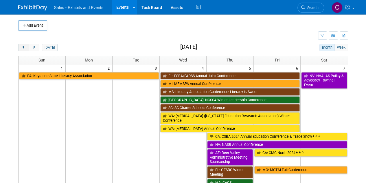
click at [22, 47] on span "prev" at bounding box center [23, 48] width 4 height 4
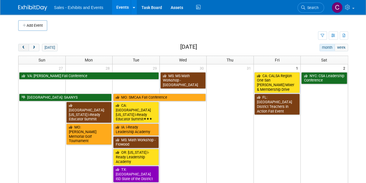
click at [22, 47] on span "prev" at bounding box center [23, 48] width 4 height 4
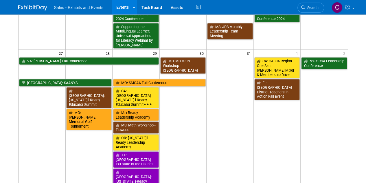
scroll to position [430, 0]
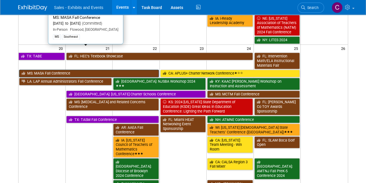
drag, startPoint x: 71, startPoint y: 53, endPoint x: 47, endPoint y: 50, distance: 23.9
click at [47, 70] on link "MS: MASA Fall Conference" at bounding box center [89, 74] width 140 height 8
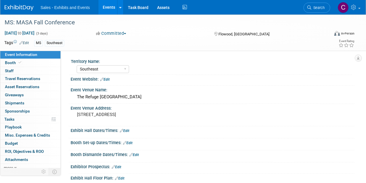
select select "Southeast"
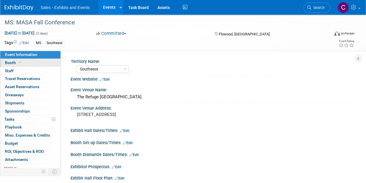
click at [12, 62] on span "Booth" at bounding box center [14, 62] width 18 height 5
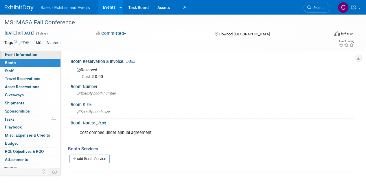
click at [18, 54] on span "Event Information" at bounding box center [21, 54] width 32 height 5
select select "Southeast"
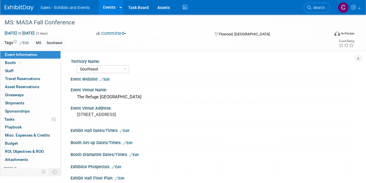
click at [108, 4] on link "Events" at bounding box center [108, 7] width 21 height 14
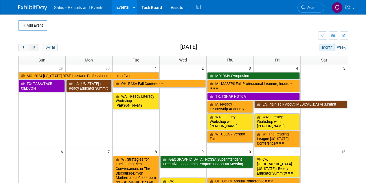
click at [35, 47] on span "next" at bounding box center [34, 48] width 4 height 4
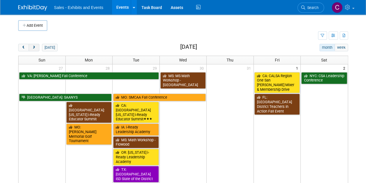
click at [35, 47] on span "next" at bounding box center [34, 48] width 4 height 4
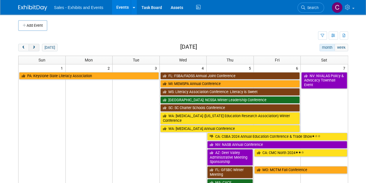
click at [35, 47] on span "next" at bounding box center [34, 48] width 4 height 4
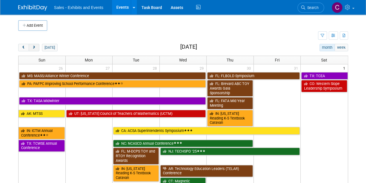
click at [35, 47] on span "next" at bounding box center [34, 48] width 4 height 4
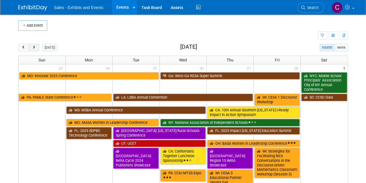
click at [35, 47] on span "next" at bounding box center [34, 48] width 4 height 4
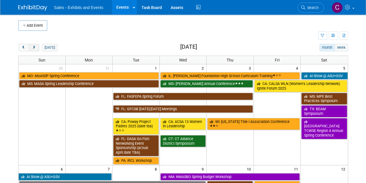
click at [35, 47] on span "next" at bounding box center [34, 48] width 4 height 4
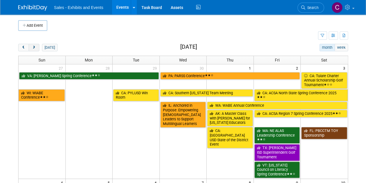
click at [35, 47] on span "next" at bounding box center [34, 48] width 4 height 4
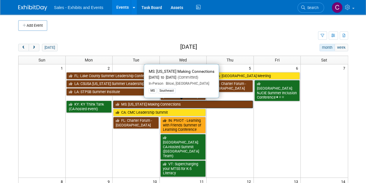
click at [140, 103] on link "MS: [US_STATE] Making Connections" at bounding box center [183, 104] width 140 height 8
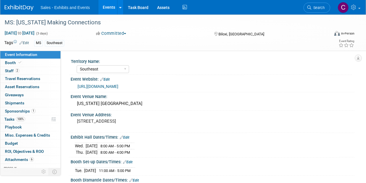
select select "Southeast"
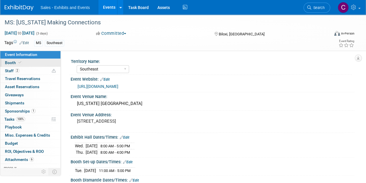
click at [7, 59] on link "Booth" at bounding box center [30, 63] width 60 height 8
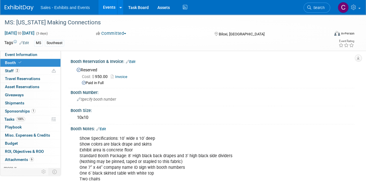
click at [110, 8] on link "Events" at bounding box center [108, 7] width 21 height 14
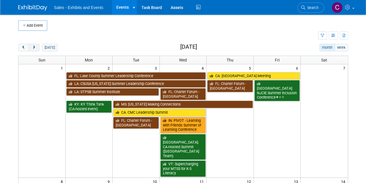
click at [32, 48] on span "next" at bounding box center [34, 48] width 4 height 4
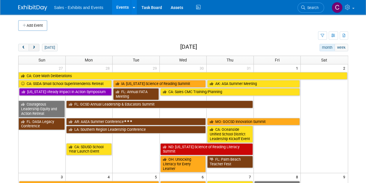
click at [32, 48] on span "next" at bounding box center [34, 48] width 4 height 4
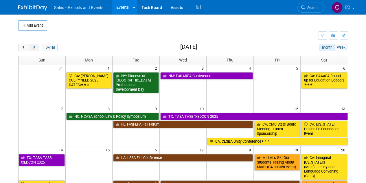
click at [32, 48] on span "next" at bounding box center [34, 48] width 4 height 4
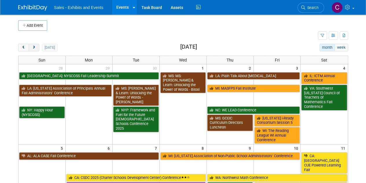
click at [32, 48] on span "next" at bounding box center [34, 48] width 4 height 4
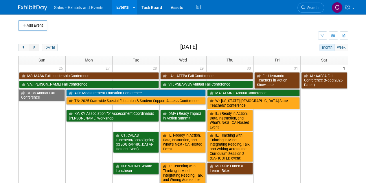
click at [32, 48] on span "next" at bounding box center [34, 48] width 4 height 4
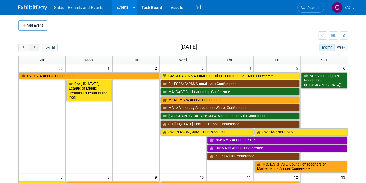
click at [32, 48] on span "next" at bounding box center [34, 48] width 4 height 4
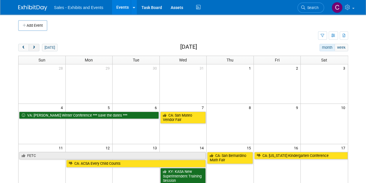
click at [32, 48] on span "next" at bounding box center [34, 48] width 4 height 4
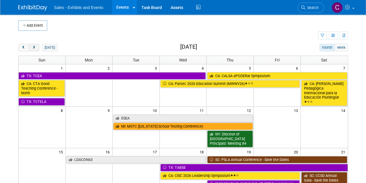
click at [32, 48] on span "next" at bounding box center [34, 48] width 4 height 4
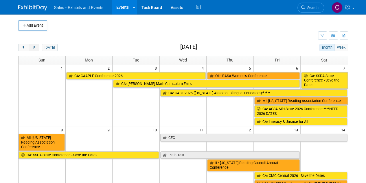
click at [32, 48] on span "next" at bounding box center [34, 48] width 4 height 4
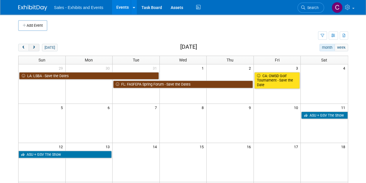
click at [32, 48] on span "next" at bounding box center [34, 48] width 4 height 4
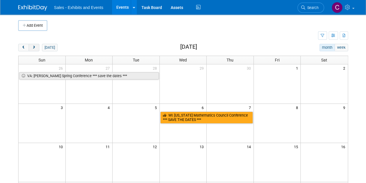
click at [32, 48] on span "next" at bounding box center [34, 48] width 4 height 4
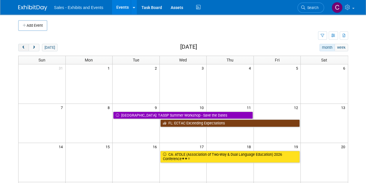
click at [20, 45] on button "prev" at bounding box center [23, 48] width 11 height 8
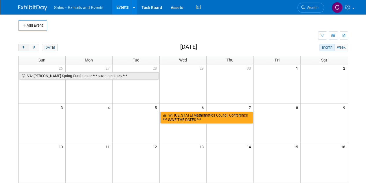
click at [20, 45] on button "prev" at bounding box center [23, 48] width 11 height 8
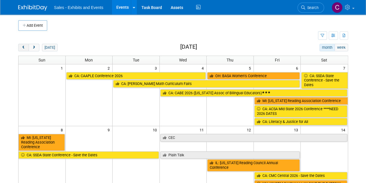
click at [20, 45] on button "prev" at bounding box center [23, 48] width 11 height 8
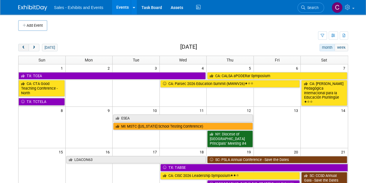
click at [20, 45] on button "prev" at bounding box center [23, 48] width 11 height 8
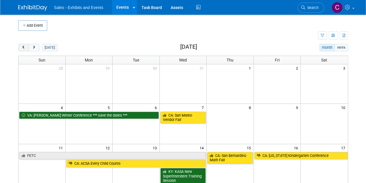
click at [20, 45] on button "prev" at bounding box center [23, 48] width 11 height 8
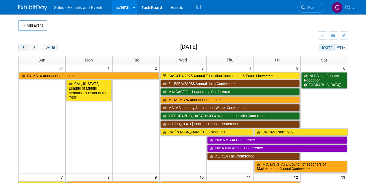
click at [20, 45] on button "prev" at bounding box center [23, 48] width 11 height 8
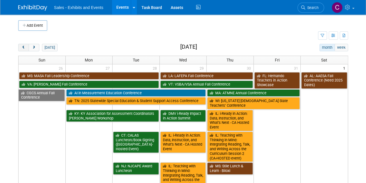
click at [20, 45] on button "prev" at bounding box center [23, 48] width 11 height 8
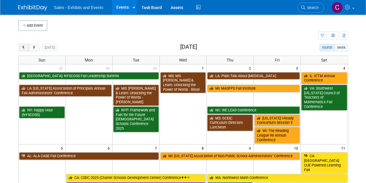
click at [20, 45] on button "prev" at bounding box center [23, 48] width 11 height 8
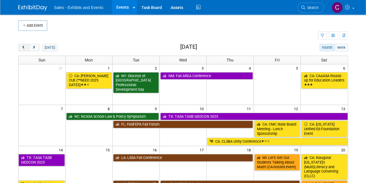
click at [20, 45] on button "prev" at bounding box center [23, 48] width 11 height 8
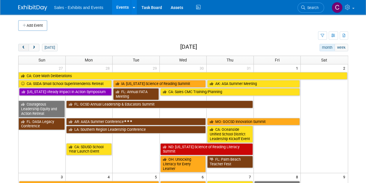
click at [20, 45] on button "prev" at bounding box center [23, 48] width 11 height 8
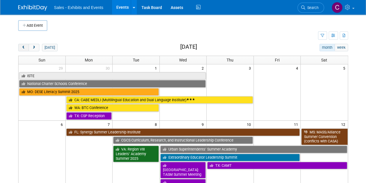
click at [20, 45] on button "prev" at bounding box center [23, 48] width 11 height 8
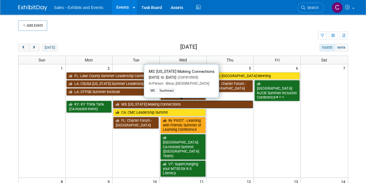
click at [127, 104] on link "MS: [US_STATE] Making Connections" at bounding box center [183, 104] width 140 height 8
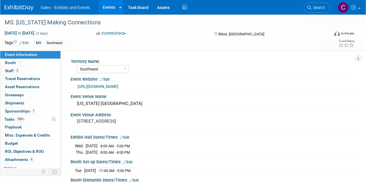
select select "Southeast"
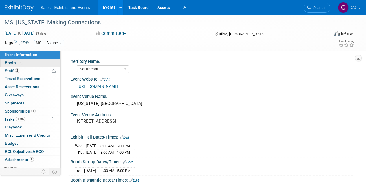
click at [14, 63] on span "Booth" at bounding box center [14, 62] width 18 height 5
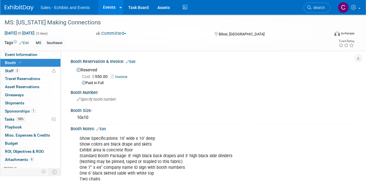
click at [124, 76] on link "Invoice" at bounding box center [120, 76] width 19 height 4
click at [107, 7] on link "Events" at bounding box center [108, 7] width 21 height 14
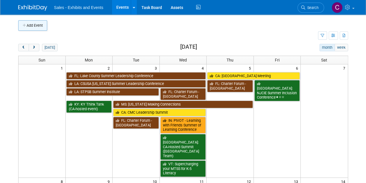
click at [33, 29] on button "Add Event" at bounding box center [32, 25] width 29 height 10
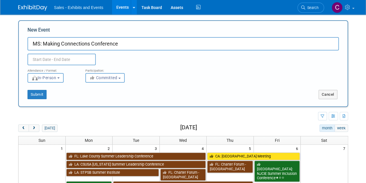
type input "MS: Making Connections Conference"
click at [53, 63] on input "text" at bounding box center [62, 60] width 68 height 12
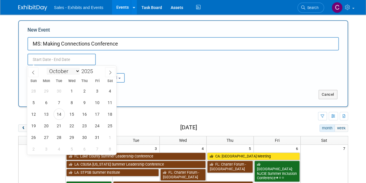
click at [65, 71] on select "January February March April May June July August September October November De…" at bounding box center [63, 70] width 33 height 7
select select "5"
click at [47, 67] on select "January February March April May June July August September October November De…" at bounding box center [63, 70] width 33 height 7
click at [95, 69] on span at bounding box center [95, 69] width 4 height 3
type input "2026"
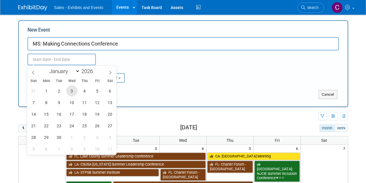
click at [72, 94] on span "3" at bounding box center [71, 90] width 11 height 11
click at [97, 92] on span "5" at bounding box center [97, 90] width 11 height 11
type input "[DATE] to [DATE]"
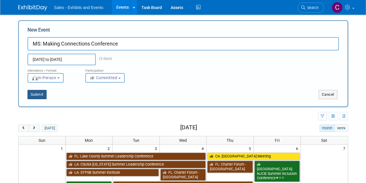
click at [36, 98] on button "Submit" at bounding box center [37, 94] width 19 height 9
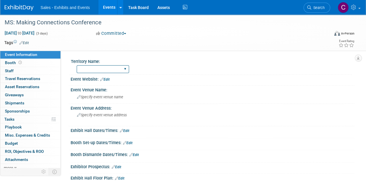
drag, startPoint x: 102, startPoint y: 69, endPoint x: 102, endPoint y: 72, distance: 3.5
click at [102, 69] on select "Atlantic Southeast Central Southwest Pacific Mountain National Strategic Partne…" at bounding box center [103, 69] width 52 height 8
select select "Southeast"
click at [77, 65] on select "Atlantic Southeast Central Southwest Pacific Mountain National Strategic Partne…" at bounding box center [103, 69] width 52 height 8
click at [29, 42] on link "Edit" at bounding box center [24, 43] width 10 height 4
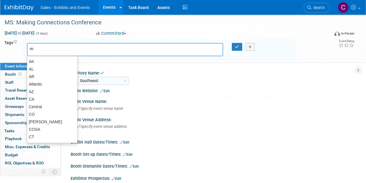
type input "ms"
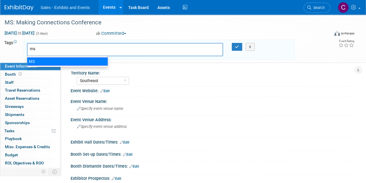
click at [36, 58] on div "MS" at bounding box center [67, 61] width 81 height 8
type input "MS"
type input "s"
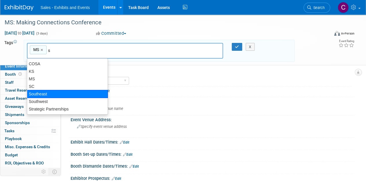
click at [46, 92] on div "Southeast" at bounding box center [67, 94] width 81 height 8
type input "MS, Southeast"
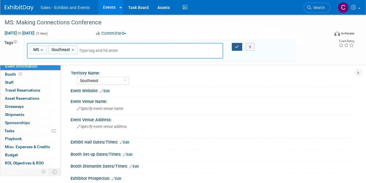
click at [237, 49] on button "button" at bounding box center [237, 47] width 10 height 8
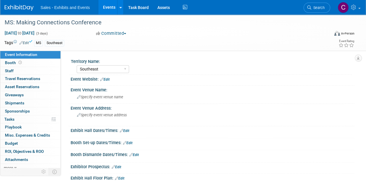
click at [112, 77] on div "Event Website: Edit" at bounding box center [213, 79] width 284 height 8
click at [108, 80] on link "Edit" at bounding box center [105, 79] width 10 height 4
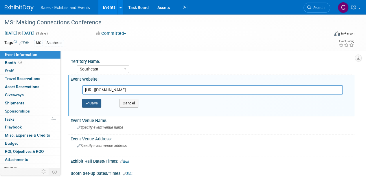
type input "[URL][DOMAIN_NAME]"
drag, startPoint x: 94, startPoint y: 103, endPoint x: 221, endPoint y: 30, distance: 146.2
click at [94, 103] on button "Save" at bounding box center [91, 103] width 19 height 9
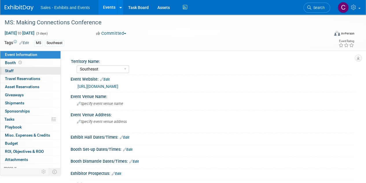
drag, startPoint x: 4, startPoint y: 63, endPoint x: 23, endPoint y: 69, distance: 20.0
click at [4, 63] on link "Booth" at bounding box center [30, 63] width 60 height 8
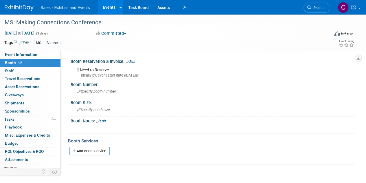
click at [132, 60] on link "Edit" at bounding box center [131, 62] width 10 height 4
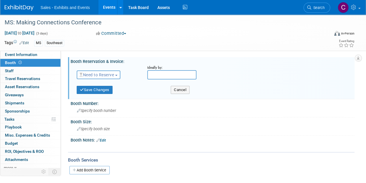
click at [102, 78] on button "Need to Reserve" at bounding box center [99, 74] width 44 height 9
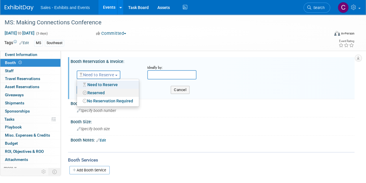
click at [103, 92] on link "Reserved" at bounding box center [108, 93] width 62 height 8
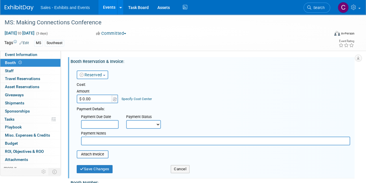
click at [99, 98] on input "$ 0.00" at bounding box center [95, 98] width 36 height 9
type input "$ 700.00"
click at [147, 125] on select "Not Paid Yet Partially Paid Paid in Full" at bounding box center [143, 124] width 35 height 9
select select "3"
click at [126, 120] on select "Not Paid Yet Partially Paid Paid in Full" at bounding box center [143, 124] width 35 height 9
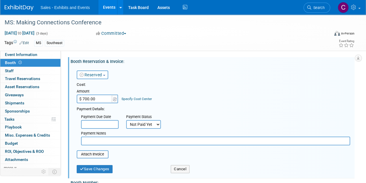
click at [103, 142] on input "text" at bounding box center [215, 140] width 269 height 9
type input "need invoice"
click at [105, 167] on button "Save Changes" at bounding box center [95, 169] width 36 height 8
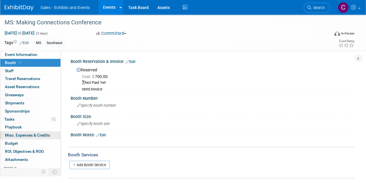
click at [12, 136] on span "Misc. Expenses & Credits 0" at bounding box center [27, 135] width 45 height 5
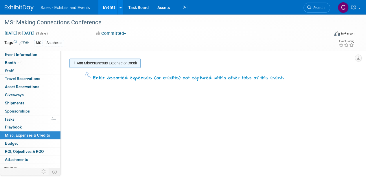
click at [96, 61] on link "Add Miscellaneous Expense or Credit" at bounding box center [105, 63] width 71 height 9
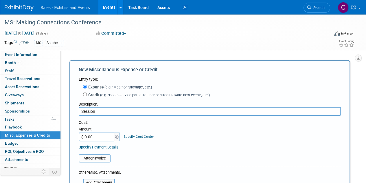
type input "Session"
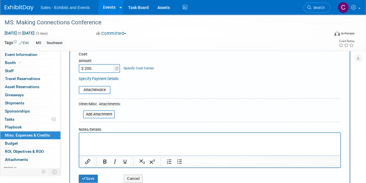
scroll to position [74, 0]
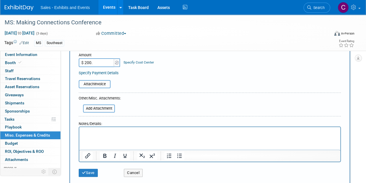
type input "$ 200.00"
click at [129, 135] on html at bounding box center [209, 131] width 261 height 8
click at [92, 173] on button "Save" at bounding box center [88, 173] width 19 height 8
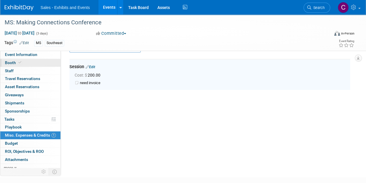
scroll to position [13, 0]
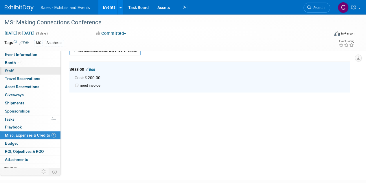
click at [10, 72] on span "Staff 0" at bounding box center [9, 70] width 9 height 5
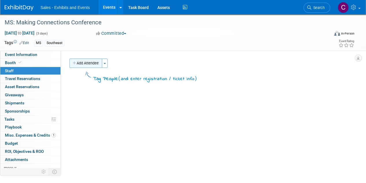
click at [88, 62] on button "Add Attendee" at bounding box center [86, 63] width 33 height 9
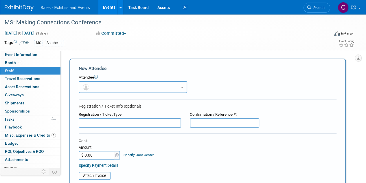
click at [111, 83] on button "button" at bounding box center [133, 87] width 109 height 12
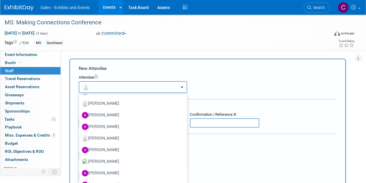
scroll to position [175, 0]
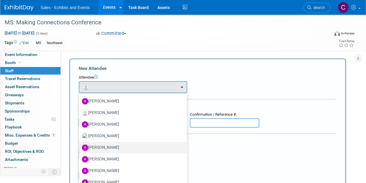
click at [109, 147] on label "[PERSON_NAME]" at bounding box center [131, 147] width 99 height 9
click at [80, 147] on input "[PERSON_NAME]" at bounding box center [78, 147] width 4 height 4
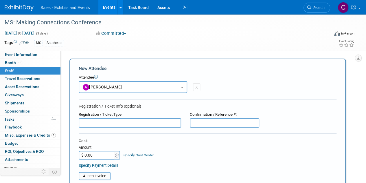
select select "aac9f62b-3732-435e-875e-c11521b193d3"
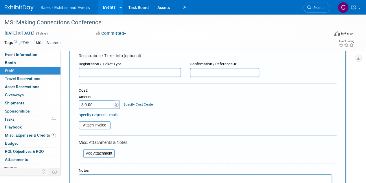
scroll to position [123, 0]
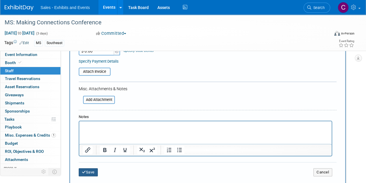
click at [95, 171] on button "Save" at bounding box center [88, 172] width 19 height 8
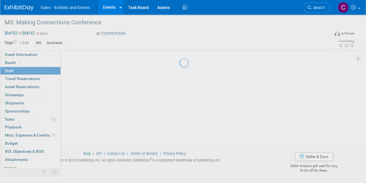
scroll to position [50, 0]
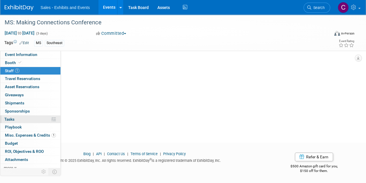
click at [16, 117] on link "0% Tasks 0%" at bounding box center [30, 119] width 60 height 8
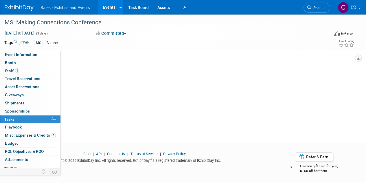
scroll to position [0, 0]
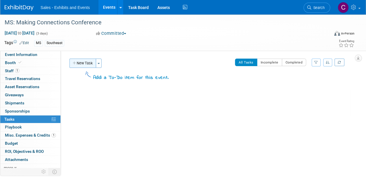
click at [90, 65] on button "New Task" at bounding box center [83, 63] width 27 height 9
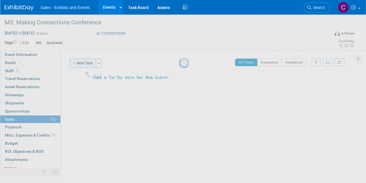
select select "9"
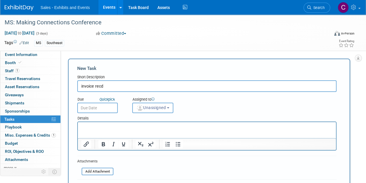
type input "invoice recd"
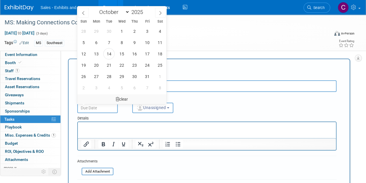
click at [105, 103] on input "text" at bounding box center [97, 108] width 41 height 10
click at [98, 89] on span "3" at bounding box center [96, 87] width 11 height 11
type input "Nov 3, 2025"
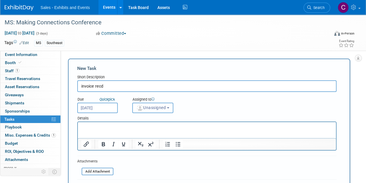
click at [145, 109] on span "Unassigned" at bounding box center [151, 107] width 30 height 5
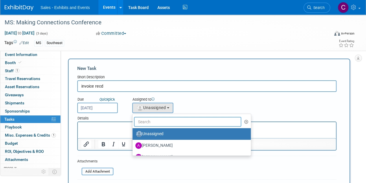
click at [160, 120] on input "text" at bounding box center [187, 122] width 107 height 10
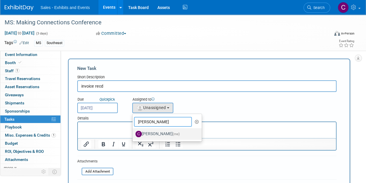
type input "christine"
drag, startPoint x: 171, startPoint y: 130, endPoint x: 126, endPoint y: 3, distance: 135.2
click at [171, 130] on label "Christine Lurz (me)" at bounding box center [166, 133] width 61 height 9
click at [134, 131] on input "Christine Lurz (me)" at bounding box center [132, 133] width 4 height 4
select select "a9e3834d-668b-4315-a5d4-069993be606a"
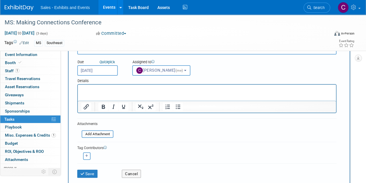
scroll to position [46, 0]
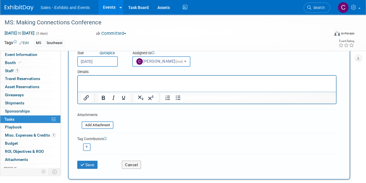
click at [87, 169] on div "Save Cancel" at bounding box center [206, 163] width 259 height 19
click at [89, 162] on button "Save" at bounding box center [87, 164] width 20 height 8
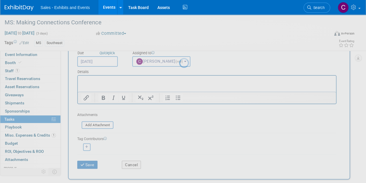
scroll to position [0, 0]
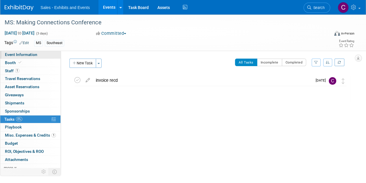
click at [39, 51] on link "Event Information" at bounding box center [30, 55] width 60 height 8
select select "Southeast"
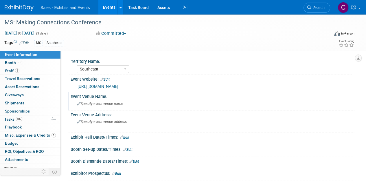
click at [100, 105] on span "Specify event venue name" at bounding box center [100, 103] width 46 height 4
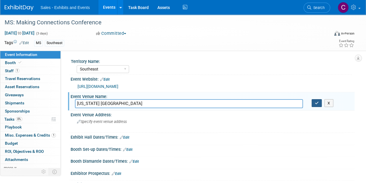
type input "[US_STATE] [GEOGRAPHIC_DATA]"
click at [315, 104] on icon "button" at bounding box center [317, 103] width 4 height 4
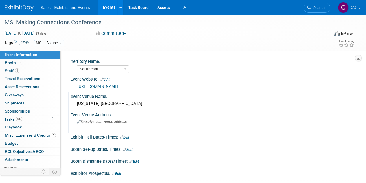
click at [104, 125] on div "Specify event venue address" at bounding box center [130, 123] width 110 height 13
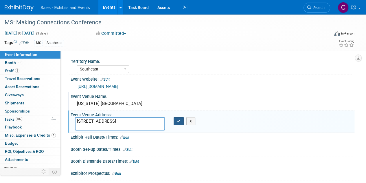
type textarea "[STREET_ADDRESS]"
click at [177, 117] on button "button" at bounding box center [179, 121] width 10 height 8
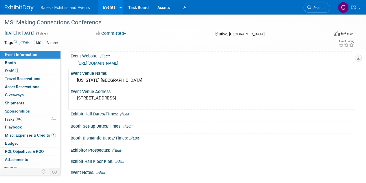
scroll to position [35, 0]
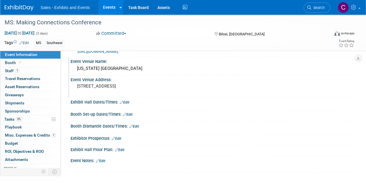
click at [107, 8] on link "Events" at bounding box center [108, 7] width 21 height 14
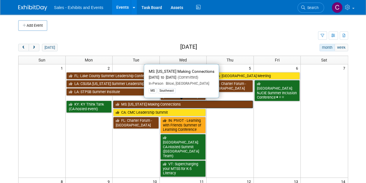
click at [147, 102] on link "MS: [US_STATE] Making Connections" at bounding box center [183, 104] width 140 height 8
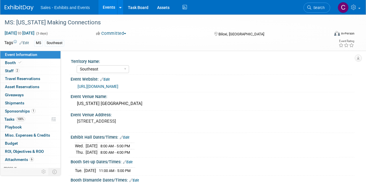
select select "Southeast"
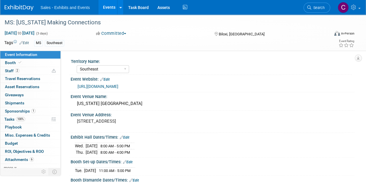
click at [105, 6] on link "Events" at bounding box center [108, 7] width 21 height 14
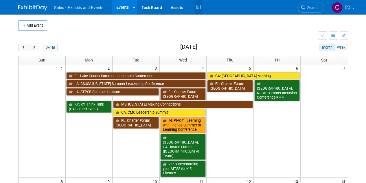
click at [197, 5] on icon at bounding box center [198, 7] width 7 height 9
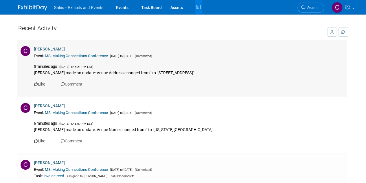
click at [64, 56] on link "MS: Making Connections Conference" at bounding box center [76, 56] width 63 height 4
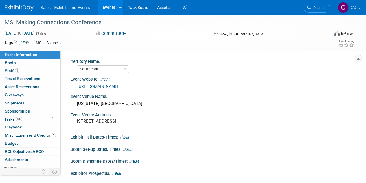
select select "Southeast"
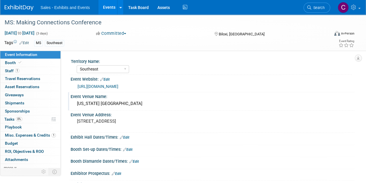
click at [93, 103] on div "[US_STATE] [GEOGRAPHIC_DATA]" at bounding box center [212, 103] width 275 height 9
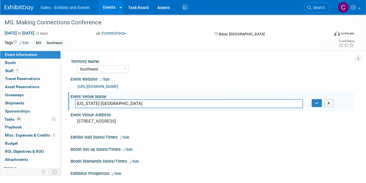
click at [130, 103] on input "[US_STATE] [GEOGRAPHIC_DATA]" at bounding box center [189, 103] width 228 height 9
click at [318, 102] on icon "button" at bounding box center [317, 103] width 4 height 4
